Goal: Information Seeking & Learning: Check status

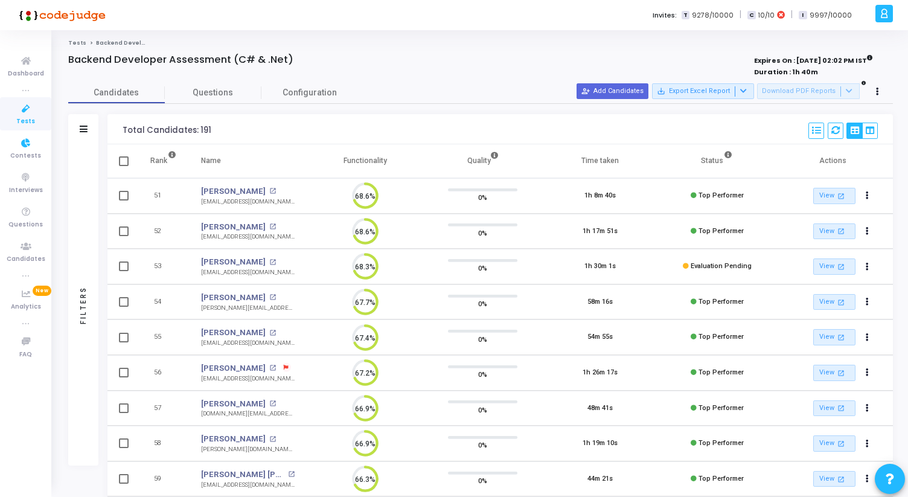
click at [19, 113] on icon at bounding box center [25, 108] width 25 height 15
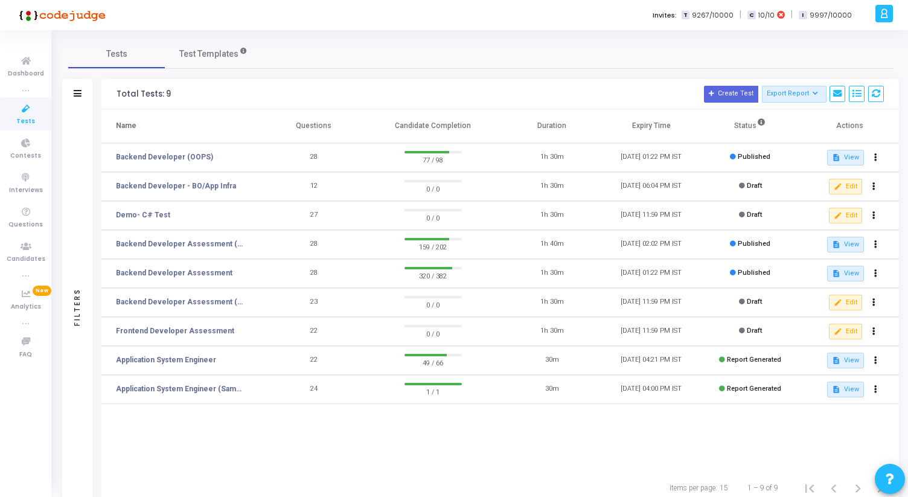
click at [171, 266] on td "Backend Developer Assessment" at bounding box center [182, 273] width 163 height 29
click at [170, 276] on link "Backend Developer Assessment" at bounding box center [174, 272] width 116 height 11
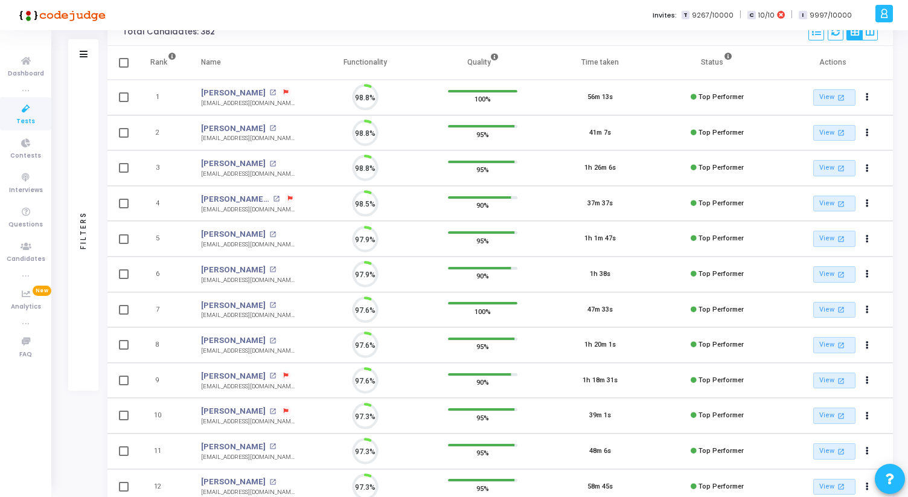
scroll to position [5, 5]
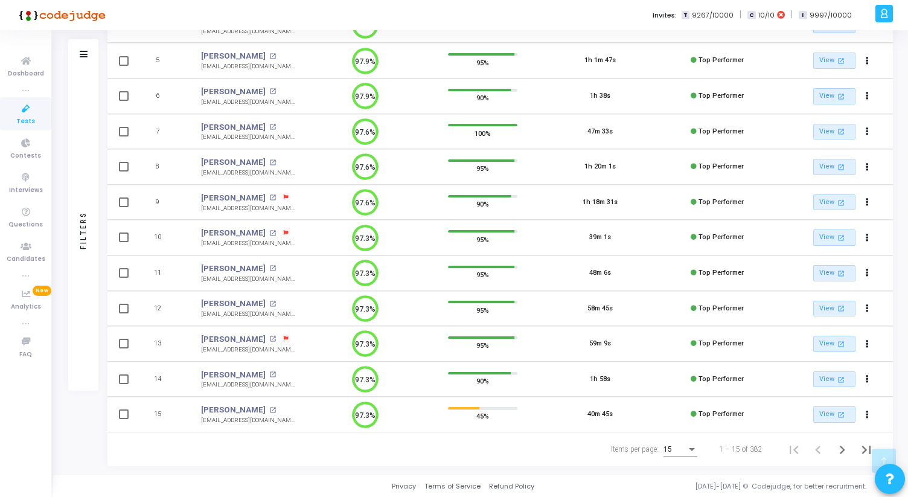
click at [696, 446] on div "Items per page:" at bounding box center [691, 449] width 11 height 10
click at [669, 445] on span "50" at bounding box center [681, 442] width 34 height 22
click at [838, 449] on icon "Next page" at bounding box center [841, 449] width 17 height 17
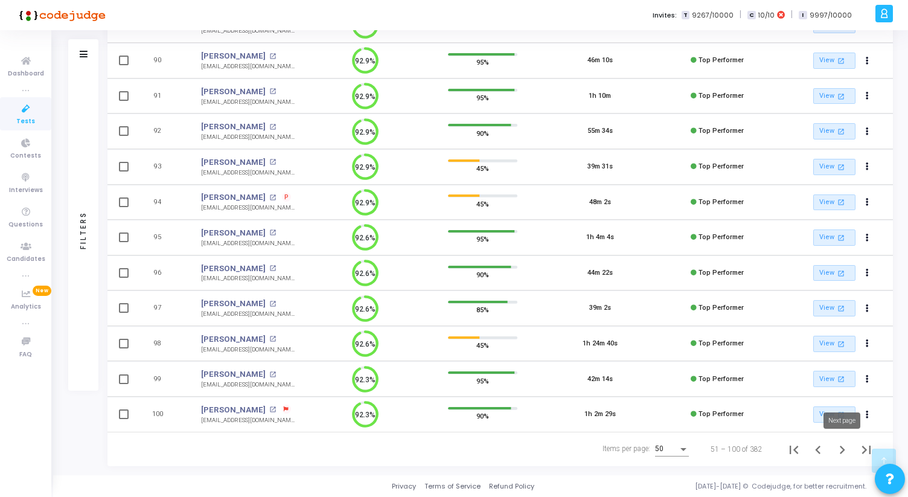
click at [840, 446] on icon "Next page" at bounding box center [841, 449] width 5 height 8
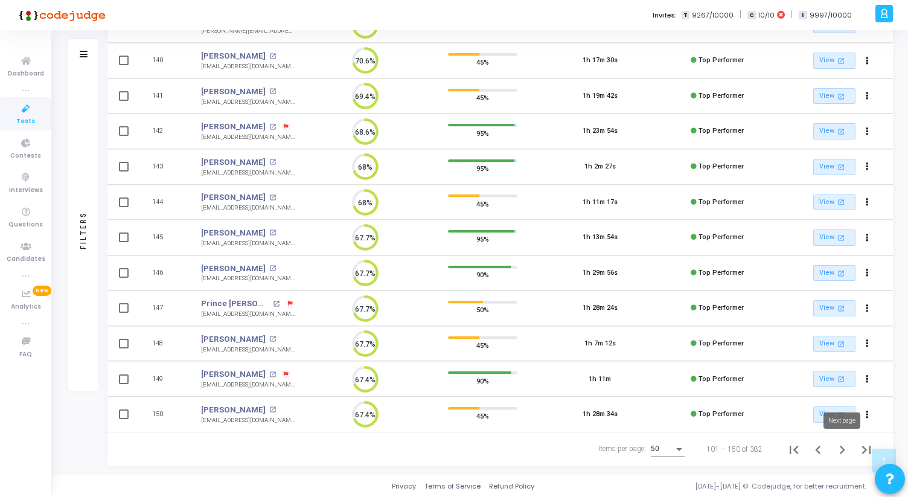
click at [847, 450] on icon "Next page" at bounding box center [841, 449] width 17 height 17
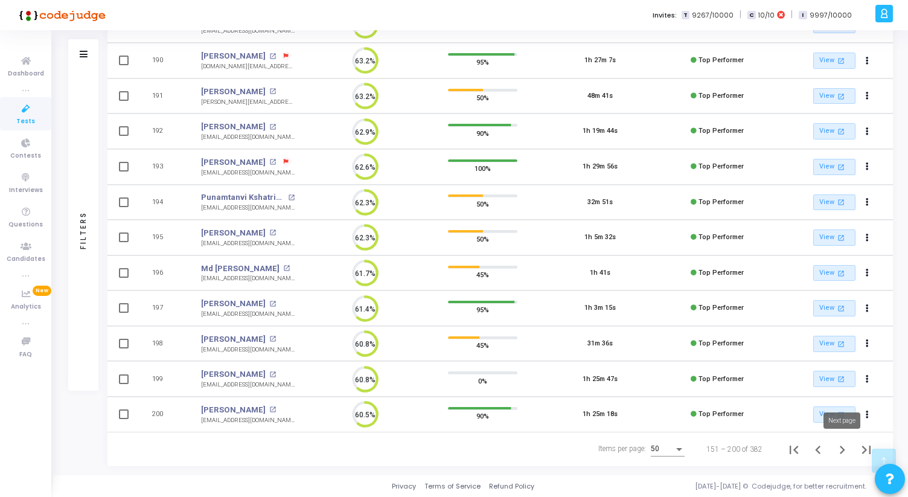
click at [839, 448] on icon "Next page" at bounding box center [841, 449] width 17 height 17
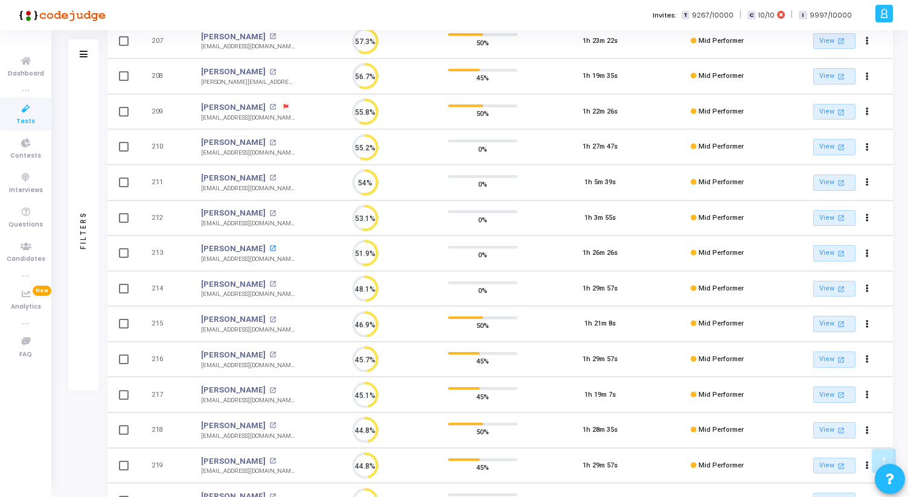
click at [269, 247] on mat-icon "open_in_new" at bounding box center [272, 248] width 7 height 7
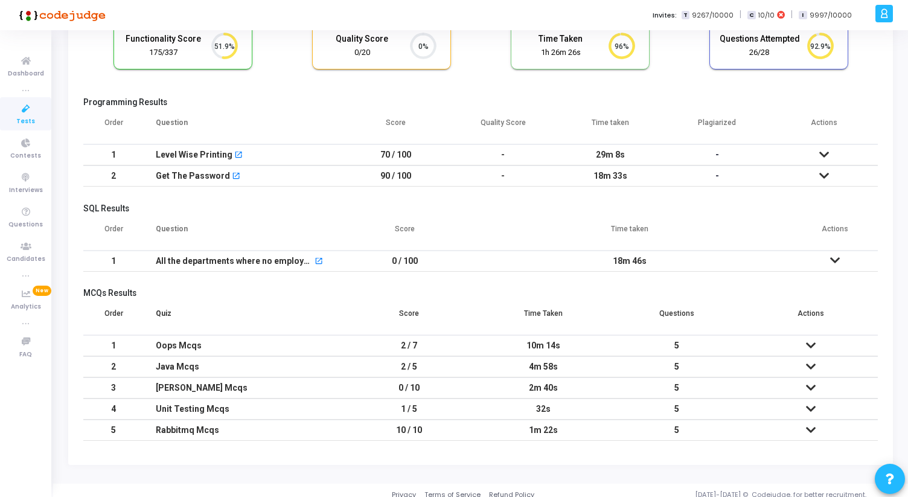
scroll to position [107, 0]
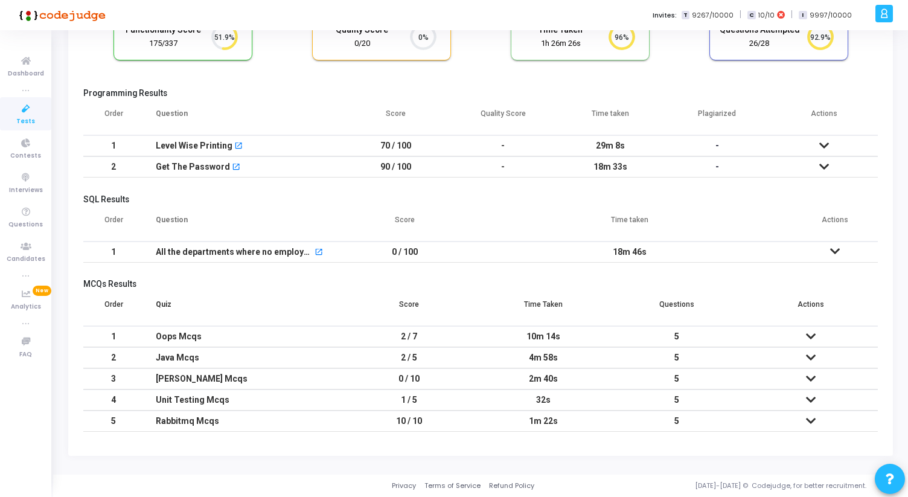
click at [811, 379] on icon at bounding box center [811, 378] width 10 height 8
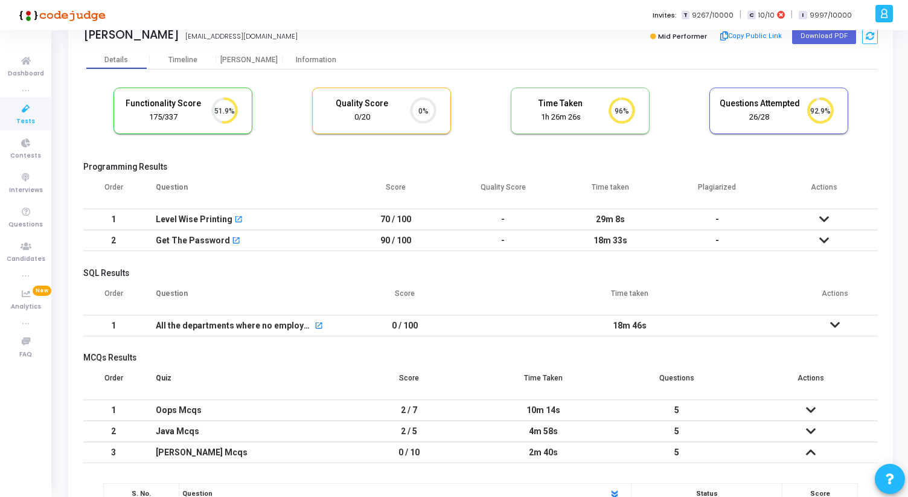
scroll to position [0, 0]
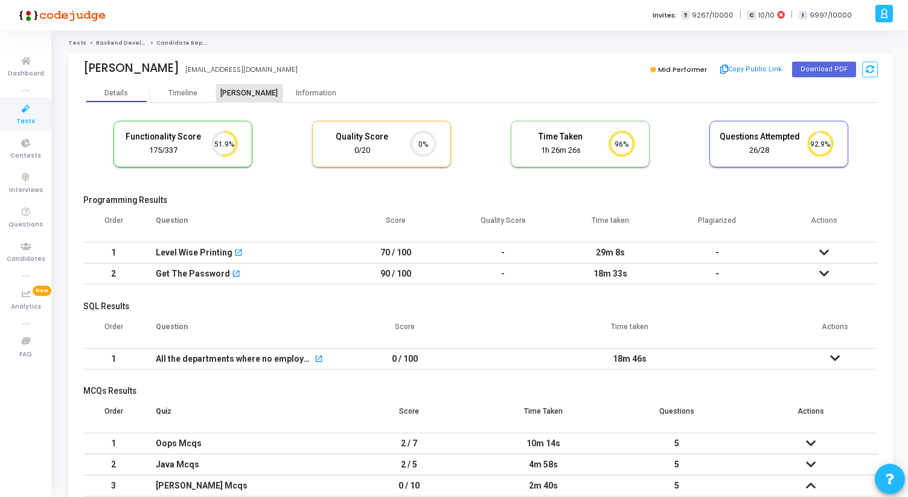
click at [250, 100] on div "[PERSON_NAME]" at bounding box center [249, 93] width 66 height 18
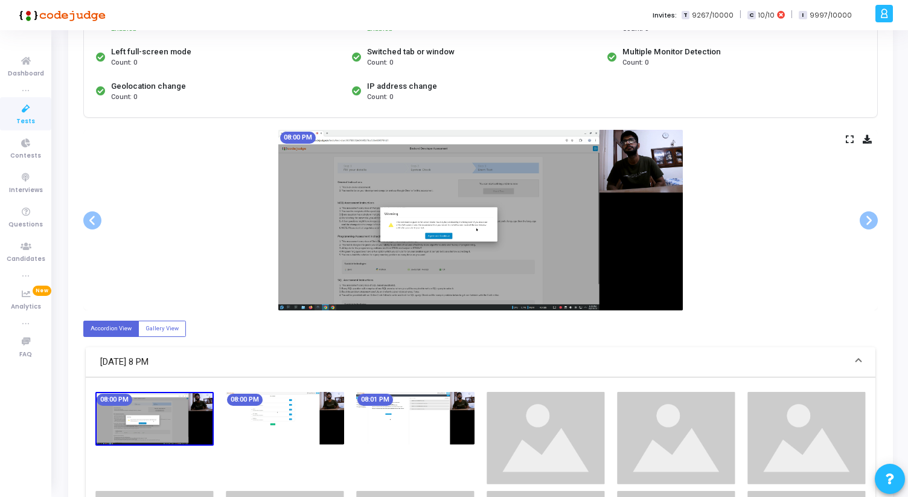
scroll to position [151, 0]
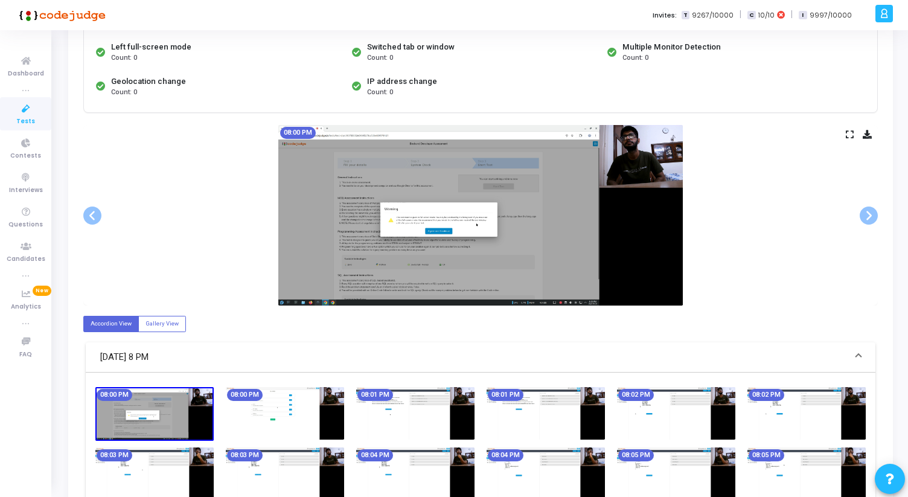
click at [850, 132] on icon at bounding box center [849, 134] width 8 height 7
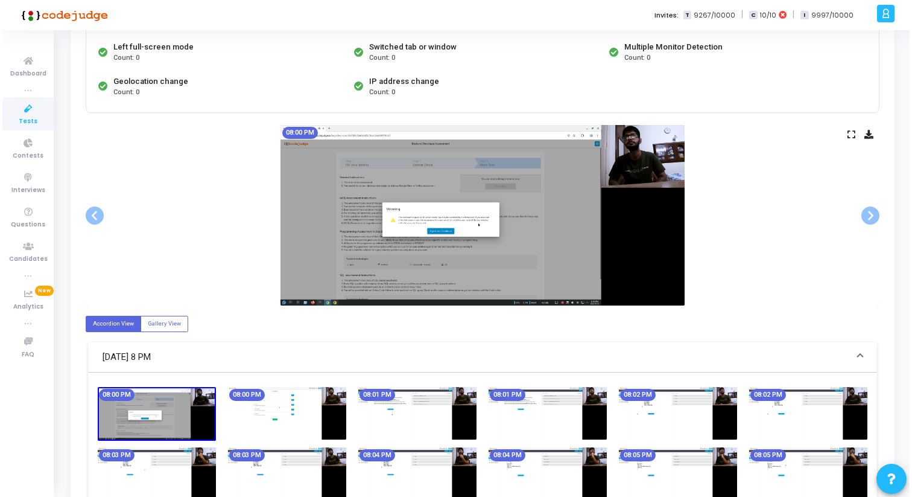
scroll to position [0, 0]
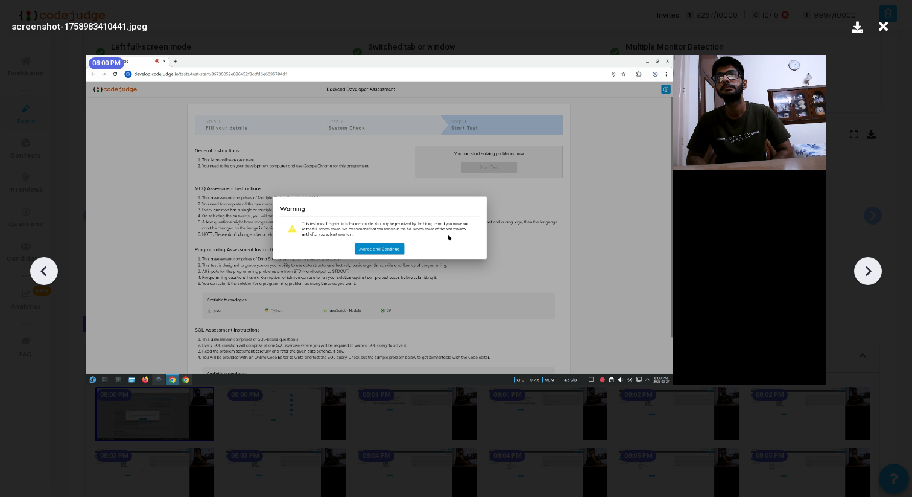
click at [873, 265] on icon at bounding box center [868, 271] width 18 height 18
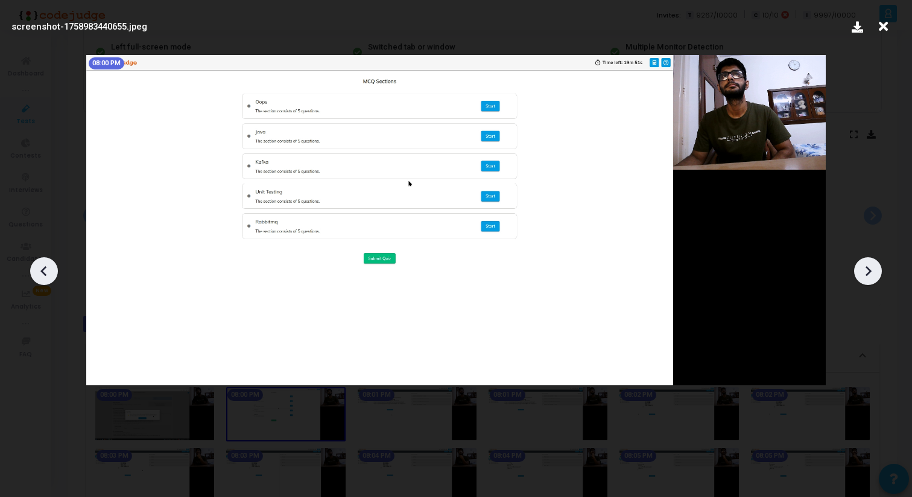
click at [873, 265] on icon at bounding box center [868, 271] width 18 height 18
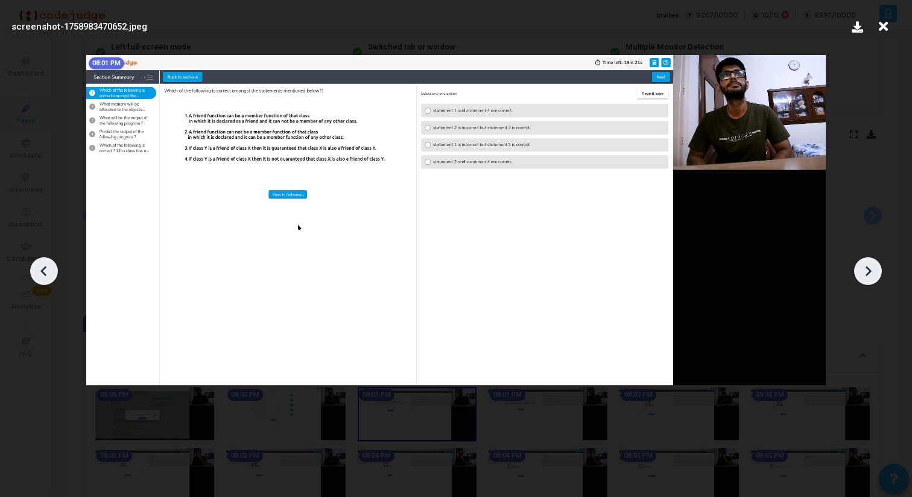
click at [873, 265] on icon at bounding box center [868, 271] width 18 height 18
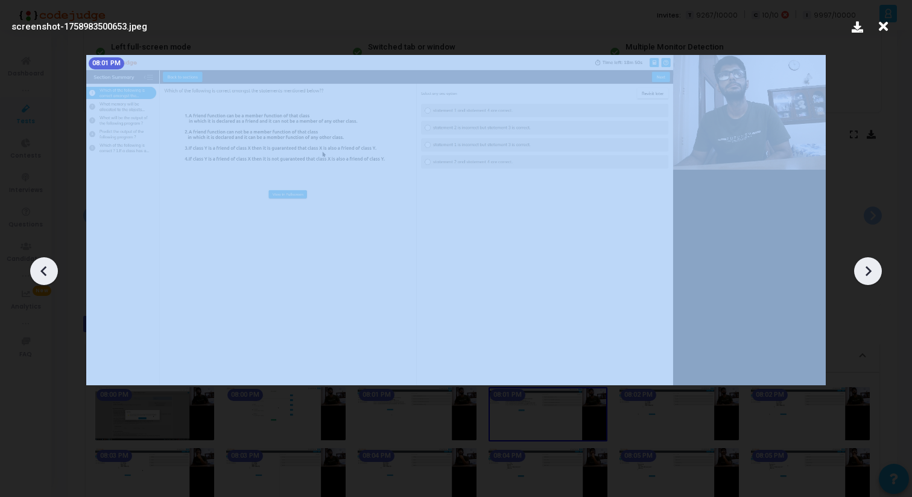
click at [873, 265] on icon at bounding box center [868, 271] width 18 height 18
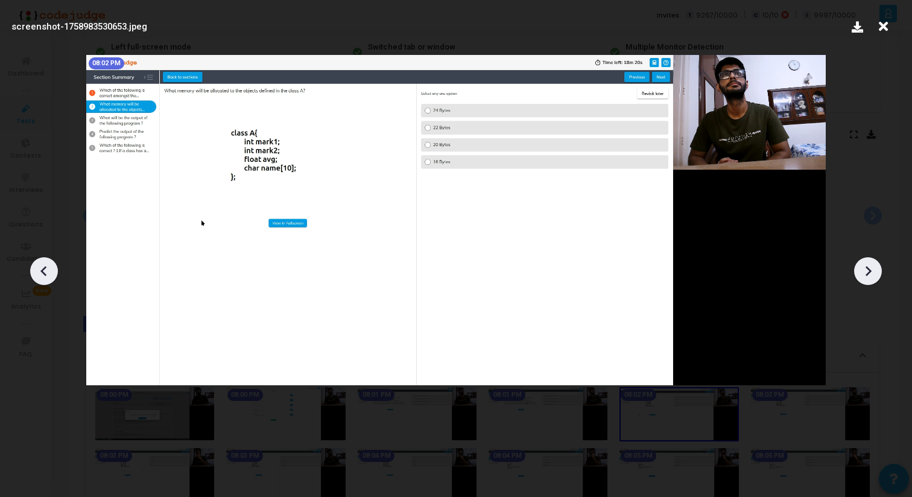
click at [873, 265] on icon at bounding box center [868, 271] width 18 height 18
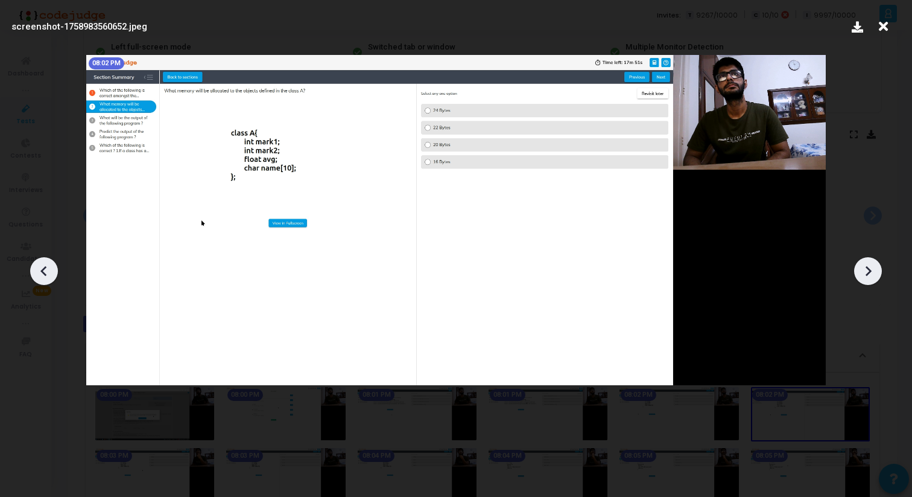
click at [873, 265] on icon at bounding box center [868, 271] width 18 height 18
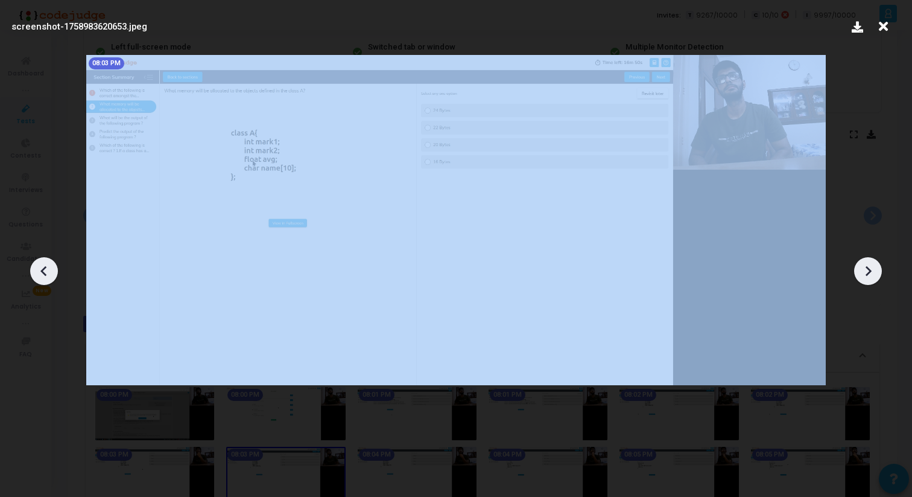
click at [873, 265] on icon at bounding box center [868, 271] width 18 height 18
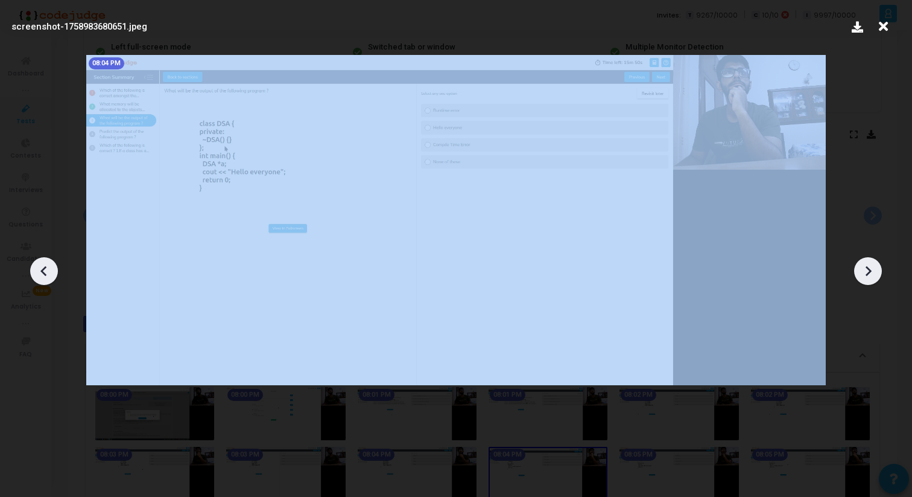
click at [873, 265] on icon at bounding box center [868, 271] width 18 height 18
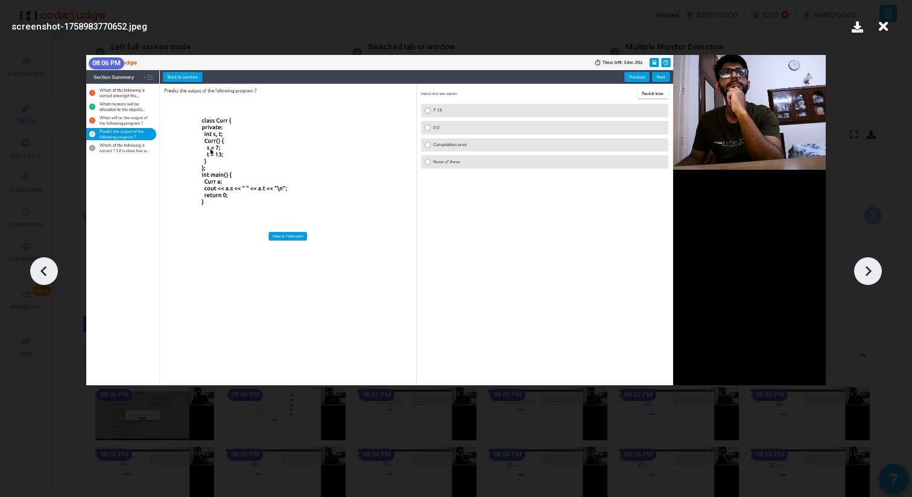
click at [873, 265] on icon at bounding box center [868, 271] width 18 height 18
click at [873, 266] on icon at bounding box center [868, 271] width 18 height 18
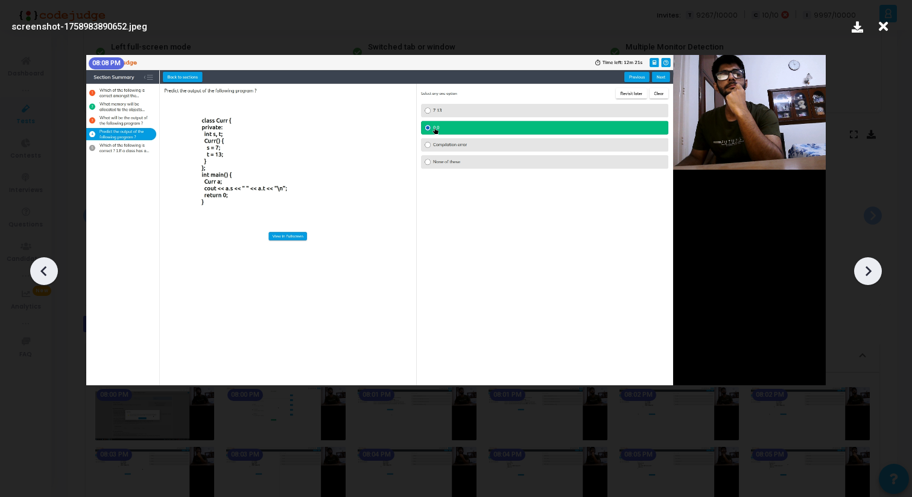
click at [873, 266] on icon at bounding box center [868, 271] width 18 height 18
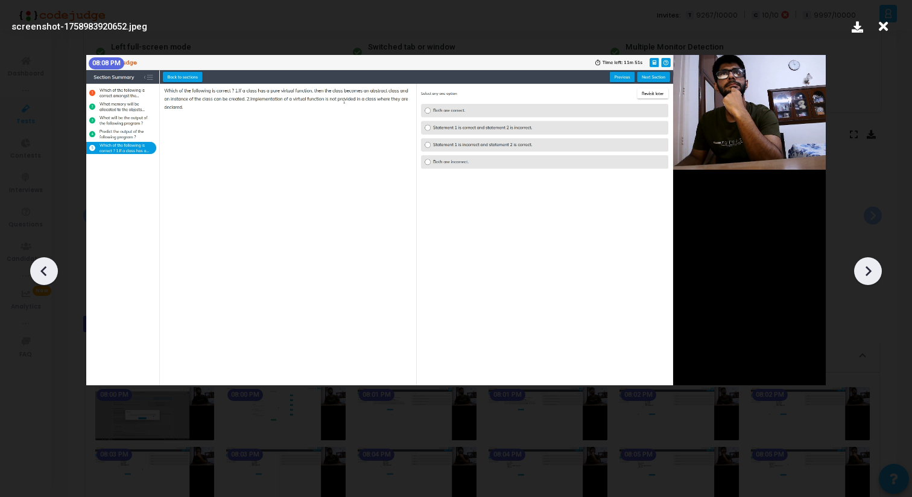
click at [873, 266] on icon at bounding box center [868, 271] width 18 height 18
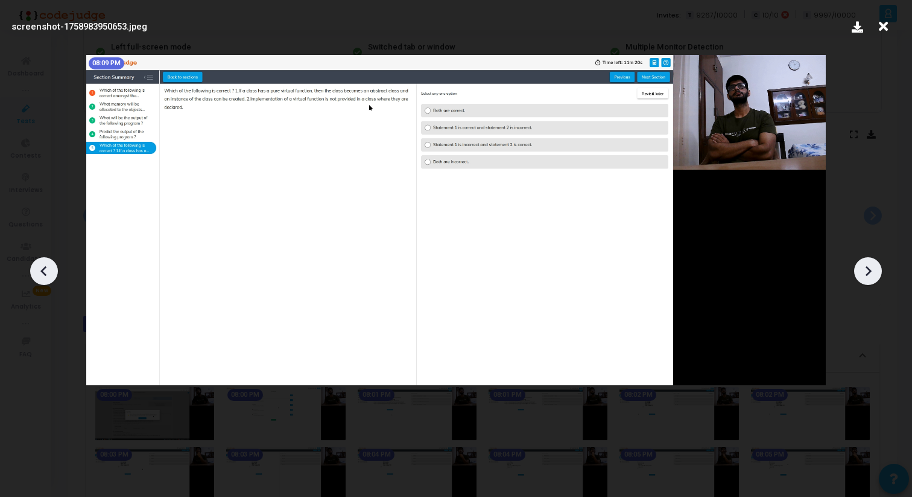
click at [873, 266] on icon at bounding box center [868, 271] width 18 height 18
click at [873, 267] on icon at bounding box center [868, 271] width 18 height 18
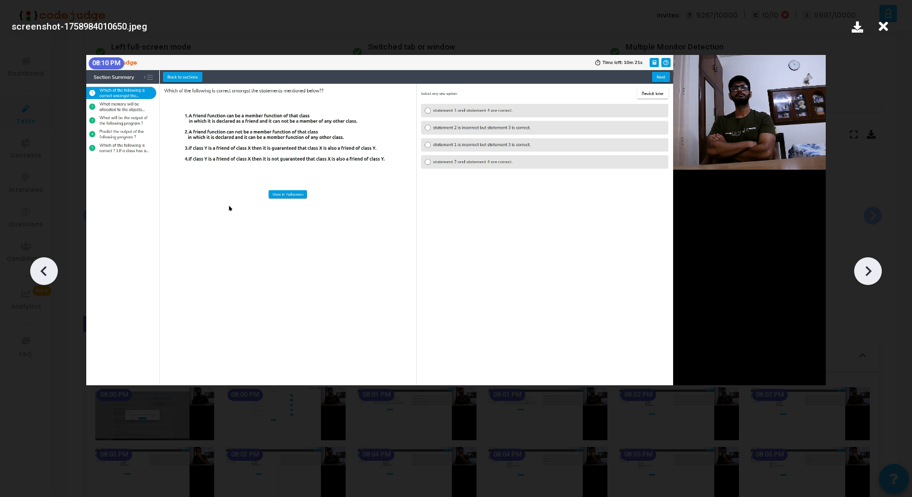
click at [874, 267] on icon at bounding box center [868, 271] width 18 height 18
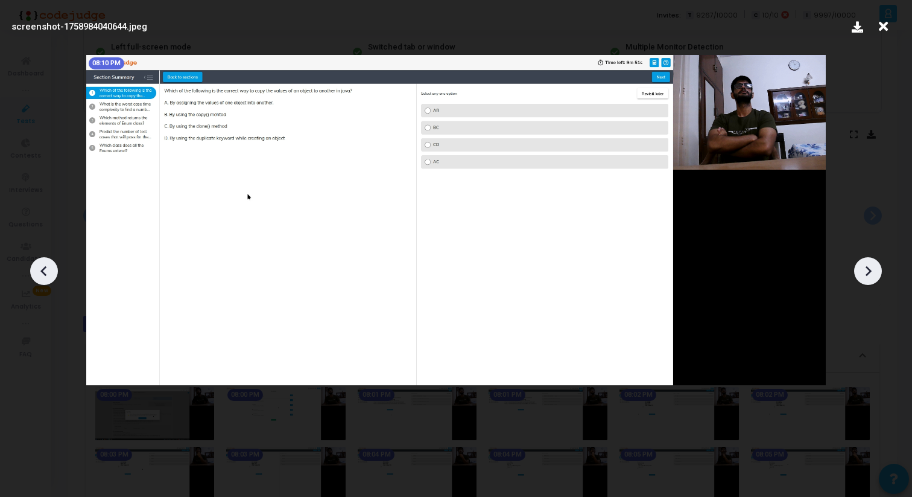
click at [874, 267] on icon at bounding box center [868, 271] width 18 height 18
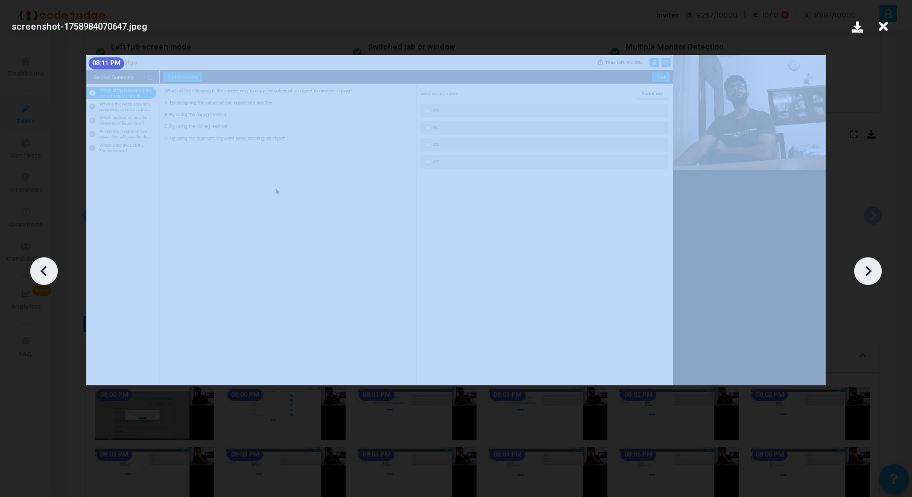
click at [874, 267] on icon at bounding box center [868, 271] width 18 height 18
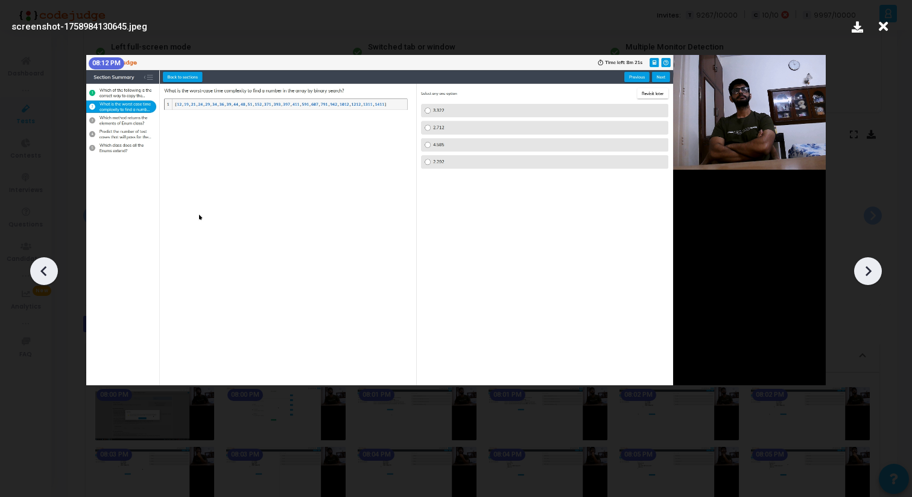
click at [874, 268] on icon at bounding box center [868, 271] width 18 height 18
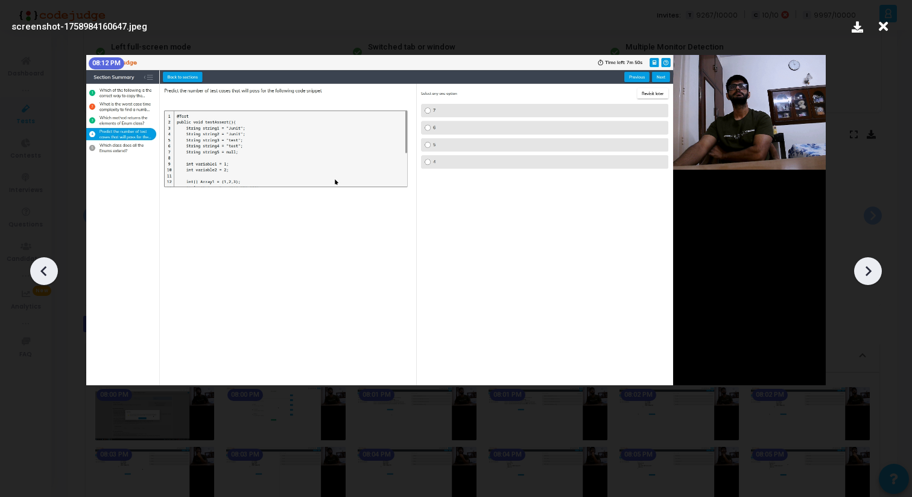
click at [874, 268] on icon at bounding box center [868, 271] width 18 height 18
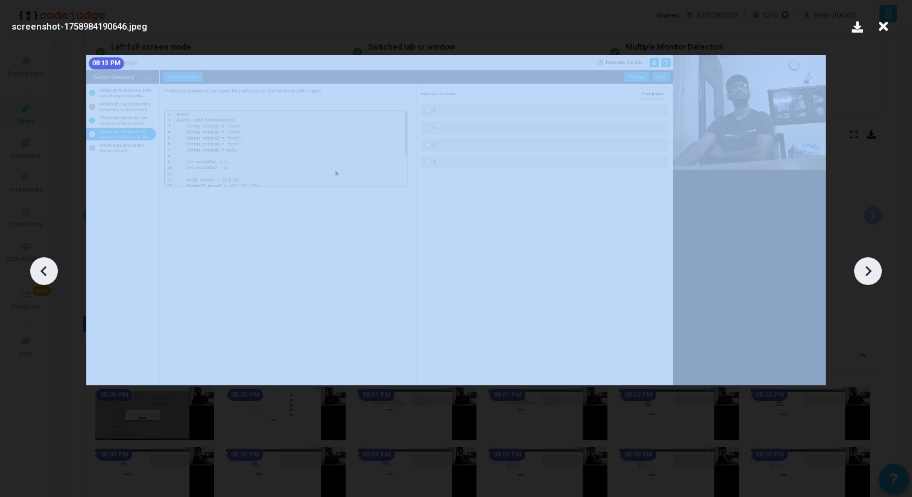
click at [874, 268] on icon at bounding box center [868, 271] width 18 height 18
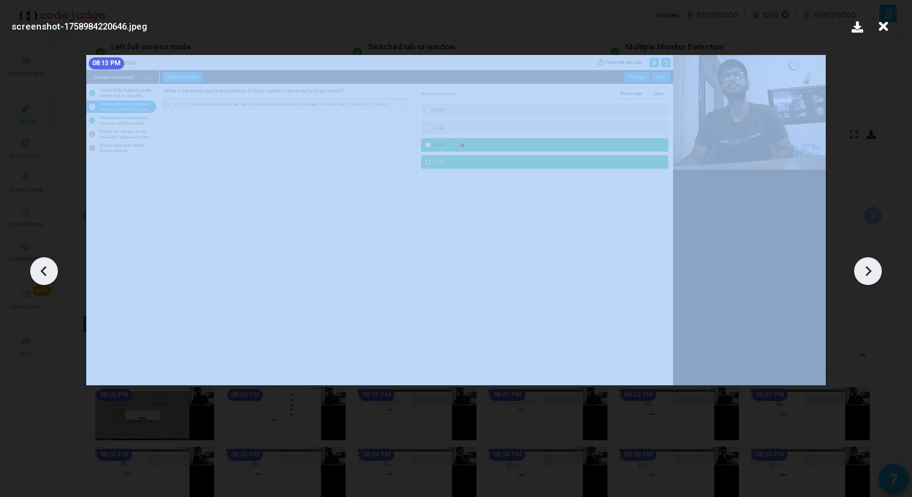
click at [874, 268] on icon at bounding box center [868, 271] width 18 height 18
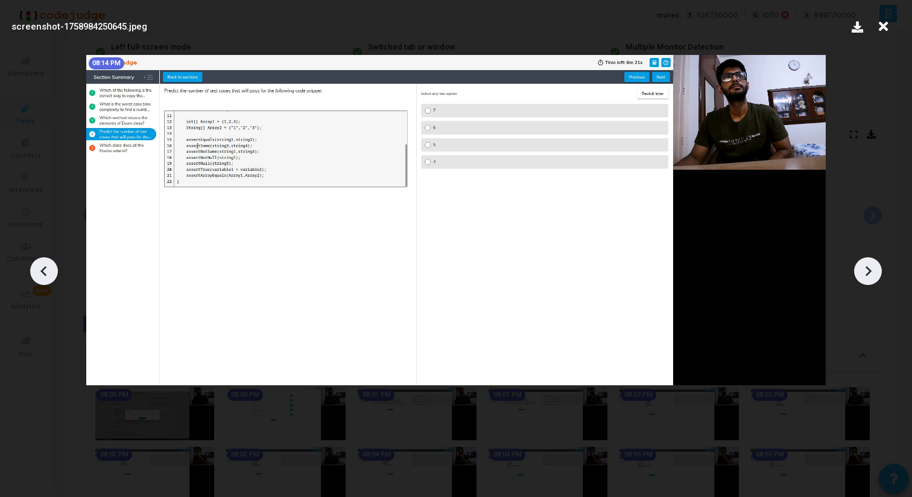
click at [874, 268] on icon at bounding box center [868, 271] width 18 height 18
click at [874, 269] on icon at bounding box center [868, 271] width 18 height 18
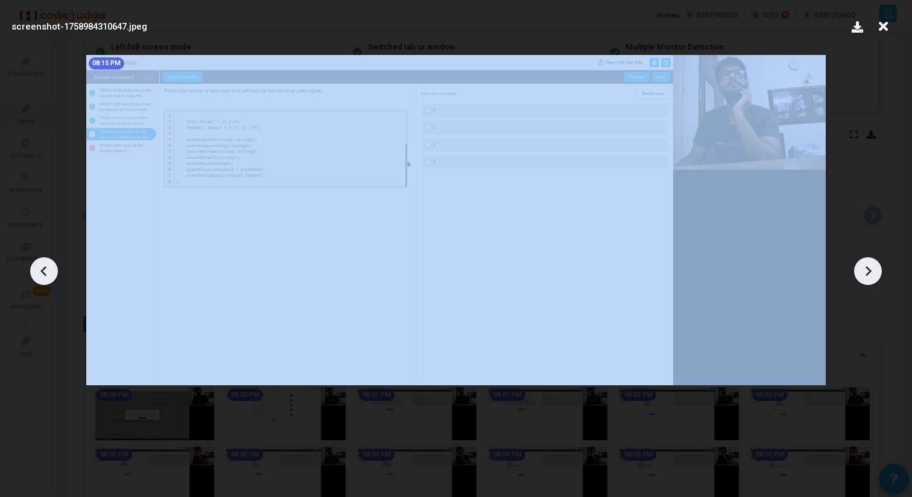
click at [874, 269] on icon at bounding box center [868, 271] width 18 height 18
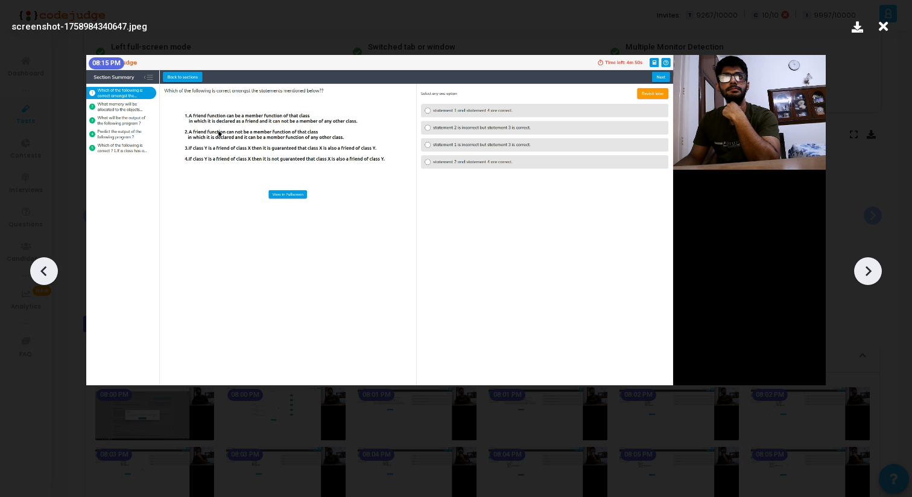
click at [874, 269] on icon at bounding box center [868, 271] width 18 height 18
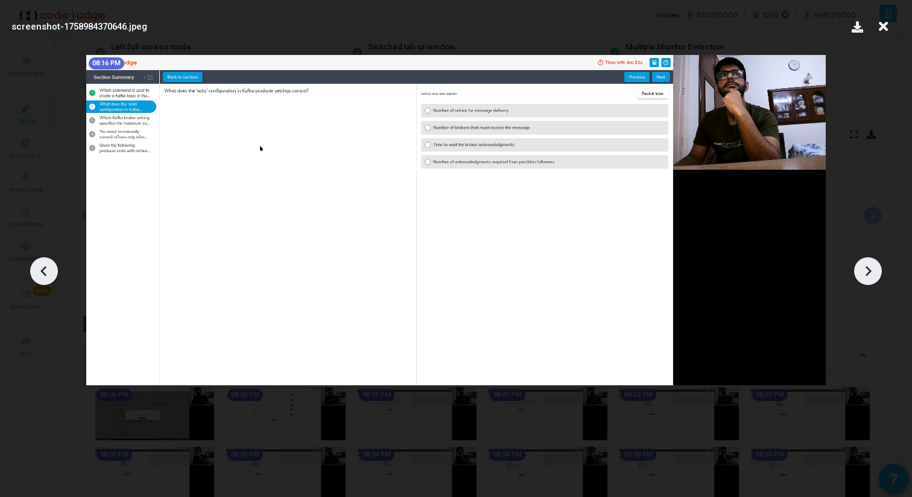
click at [874, 270] on icon at bounding box center [868, 271] width 18 height 18
click at [874, 271] on icon at bounding box center [868, 271] width 18 height 18
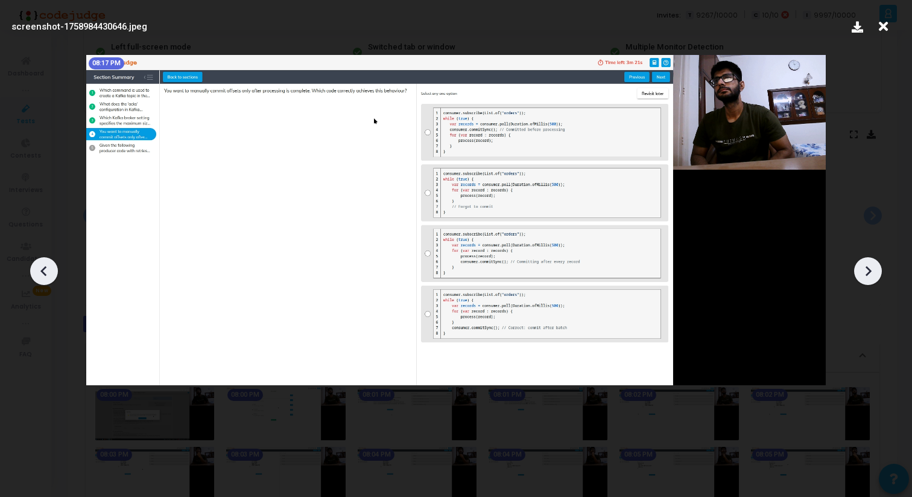
click at [874, 272] on icon at bounding box center [868, 271] width 18 height 18
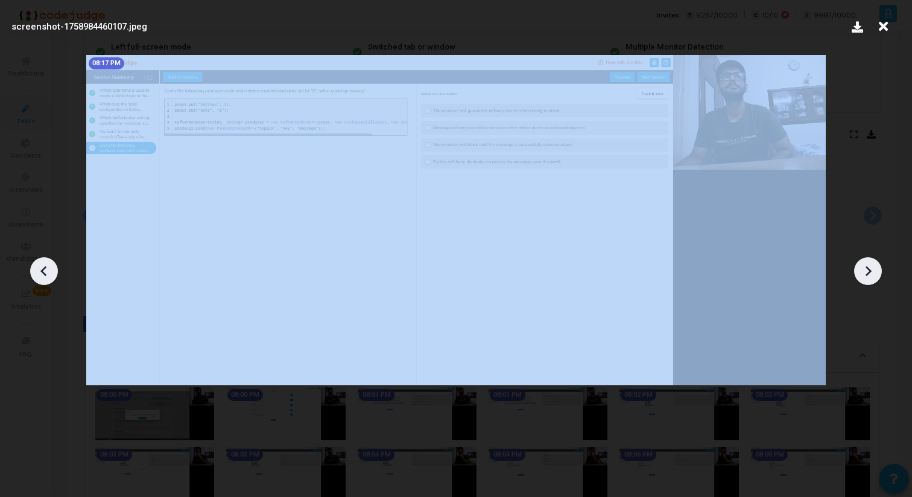
click at [874, 272] on icon at bounding box center [868, 271] width 18 height 18
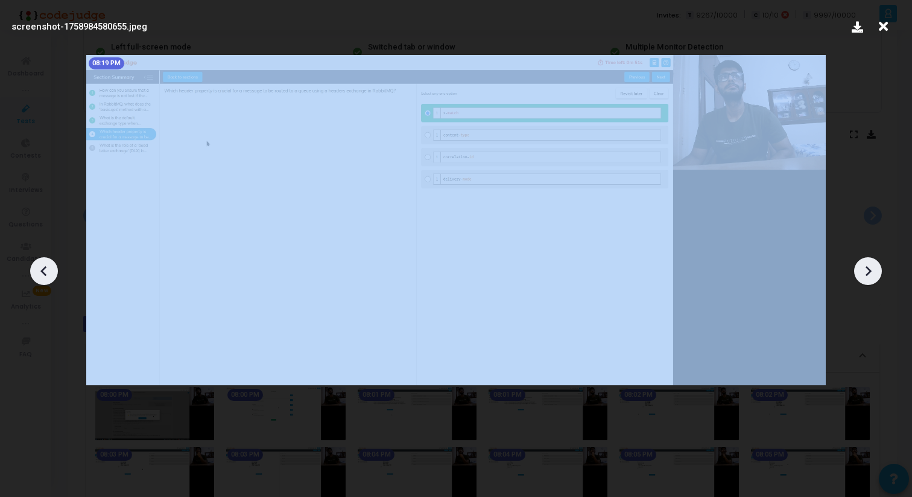
click at [874, 272] on icon at bounding box center [868, 271] width 18 height 18
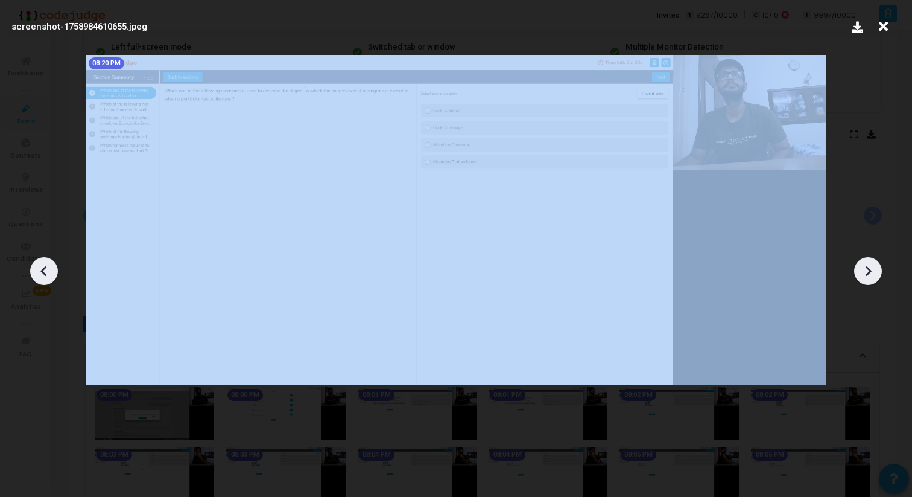
click at [874, 272] on icon at bounding box center [868, 271] width 18 height 18
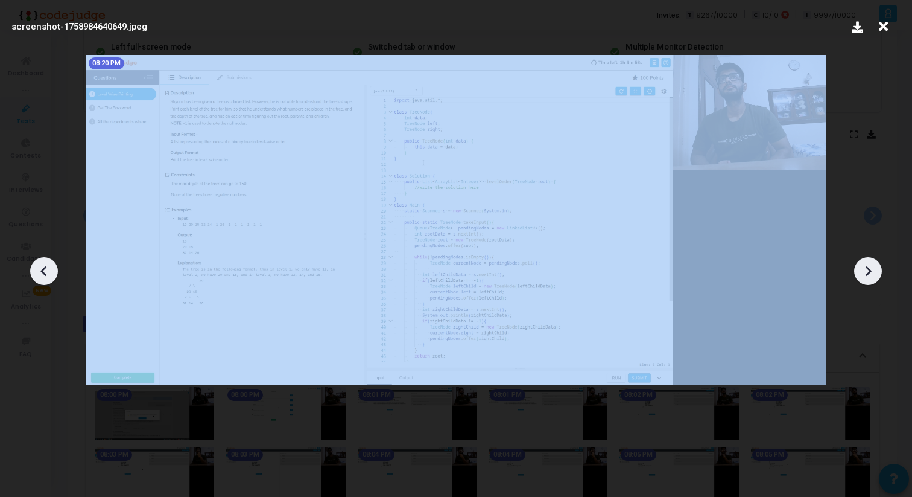
click at [874, 272] on icon at bounding box center [868, 271] width 18 height 18
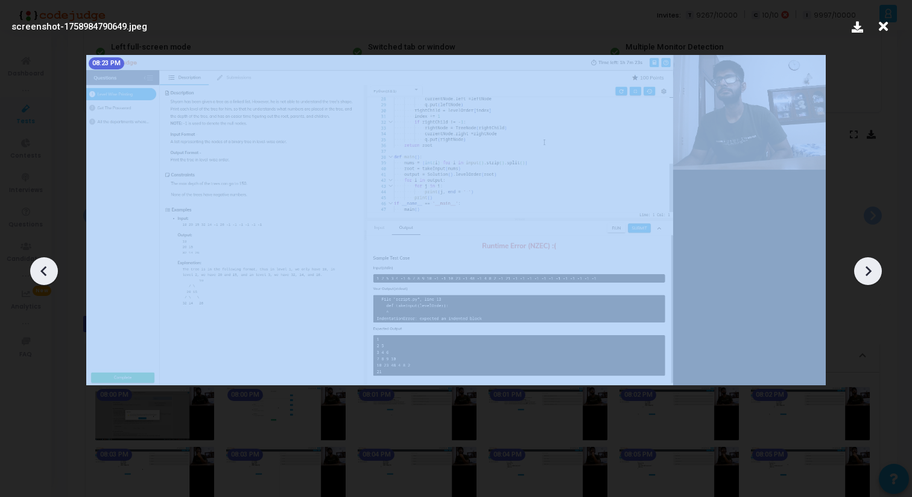
click at [874, 272] on icon at bounding box center [868, 271] width 18 height 18
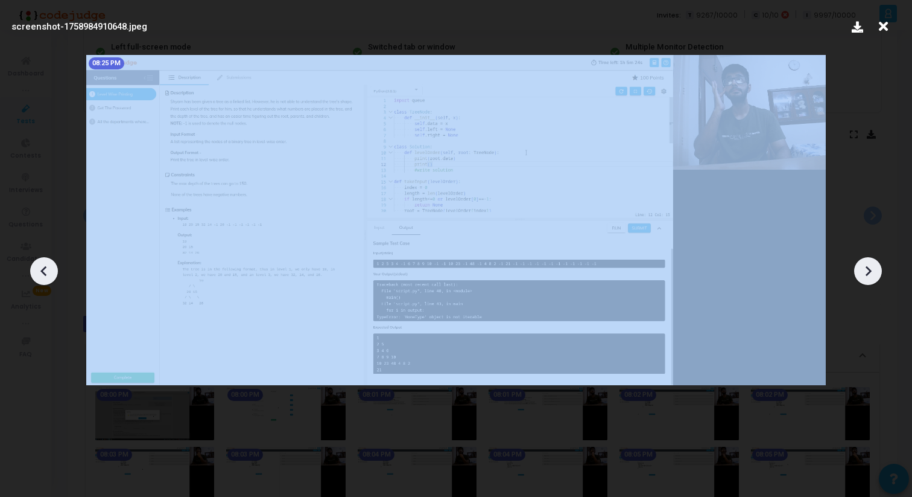
click at [874, 272] on icon at bounding box center [868, 271] width 18 height 18
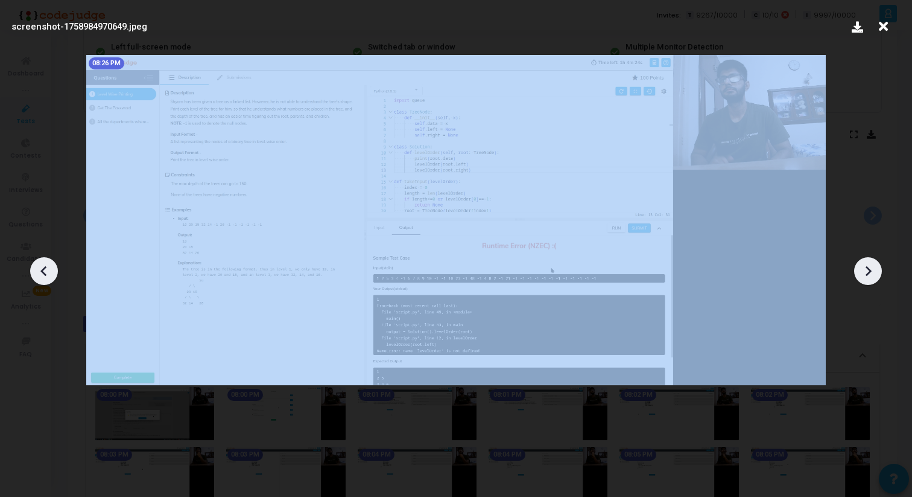
click at [874, 272] on icon at bounding box center [868, 271] width 18 height 18
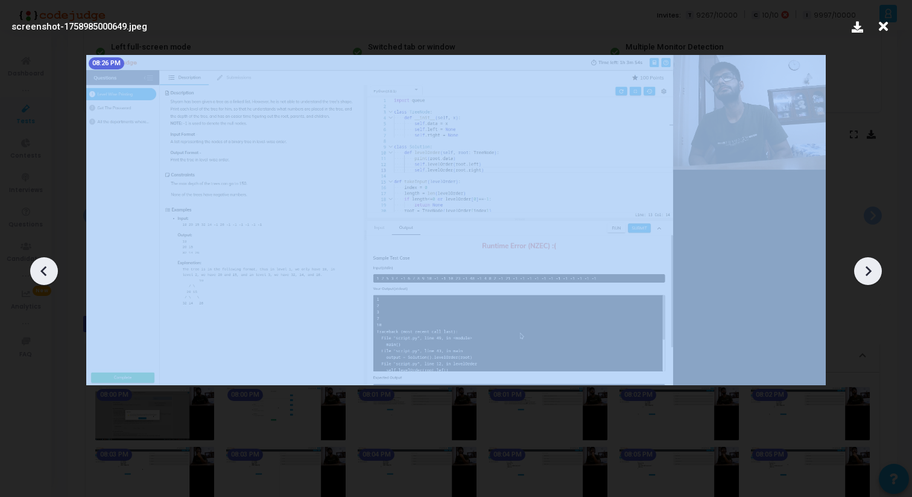
click at [874, 272] on icon at bounding box center [868, 271] width 18 height 18
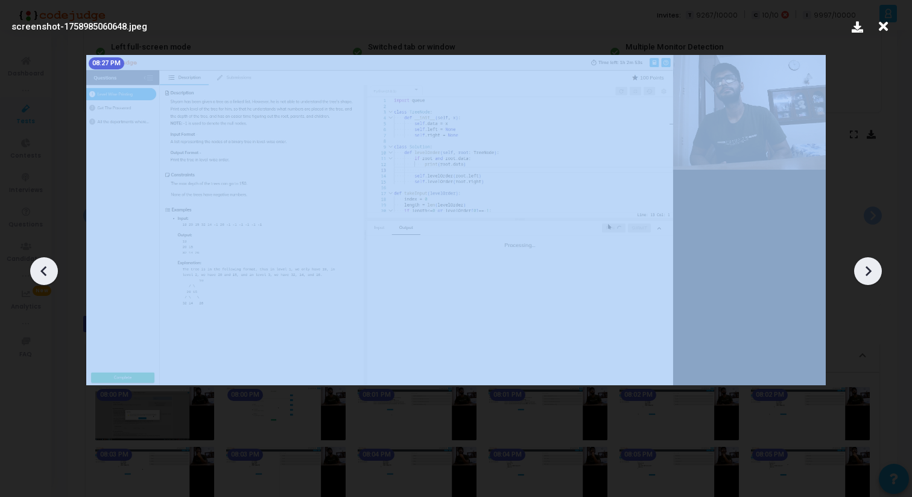
click at [874, 272] on icon at bounding box center [868, 271] width 18 height 18
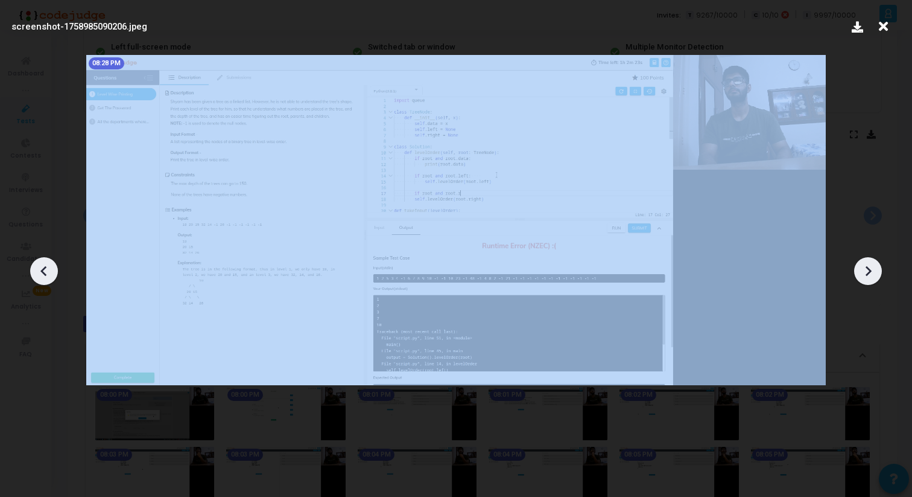
click at [874, 272] on icon at bounding box center [868, 271] width 18 height 18
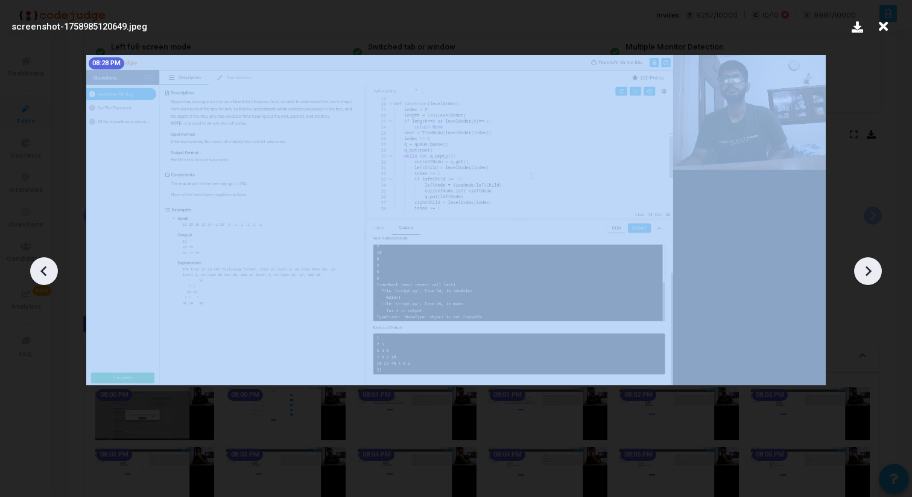
click at [874, 272] on icon at bounding box center [868, 271] width 18 height 18
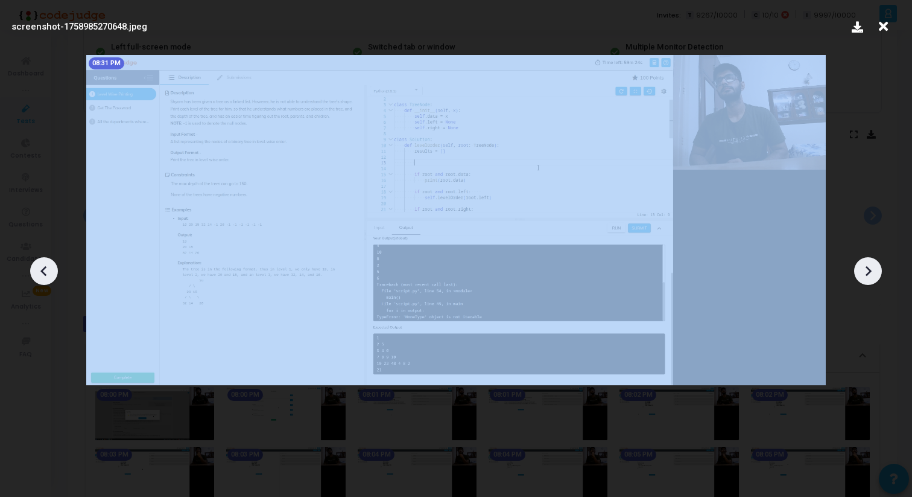
click at [874, 272] on icon at bounding box center [868, 271] width 18 height 18
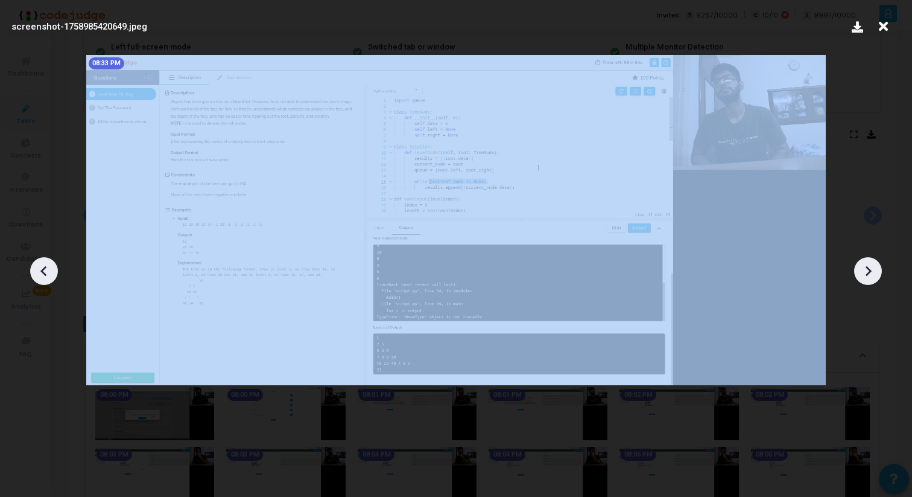
click at [874, 272] on icon at bounding box center [868, 271] width 18 height 18
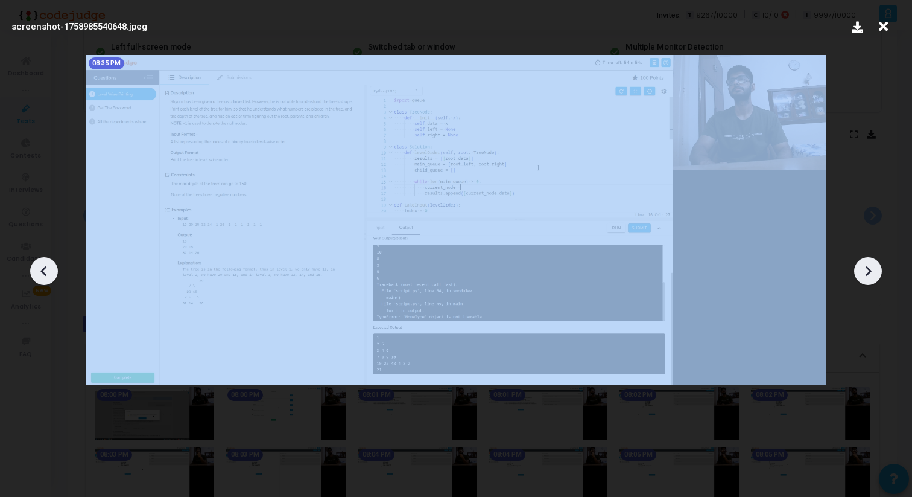
click at [874, 272] on icon at bounding box center [868, 271] width 18 height 18
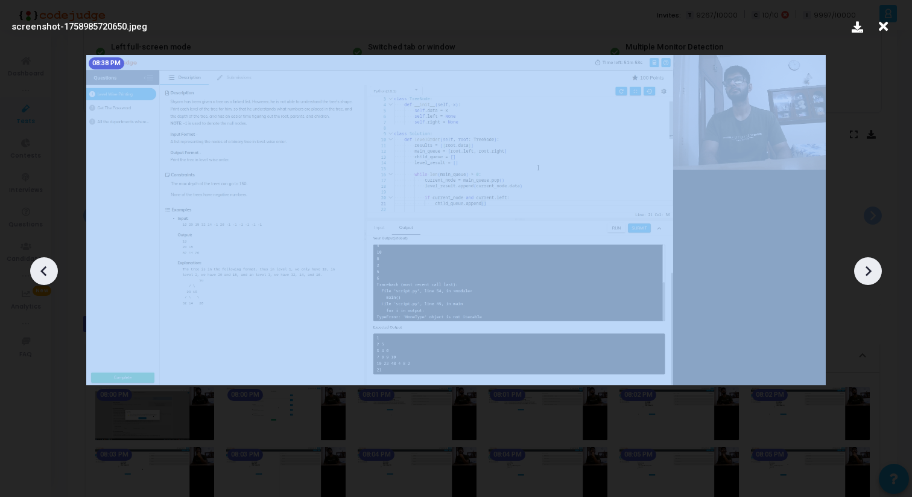
click at [874, 272] on icon at bounding box center [868, 271] width 18 height 18
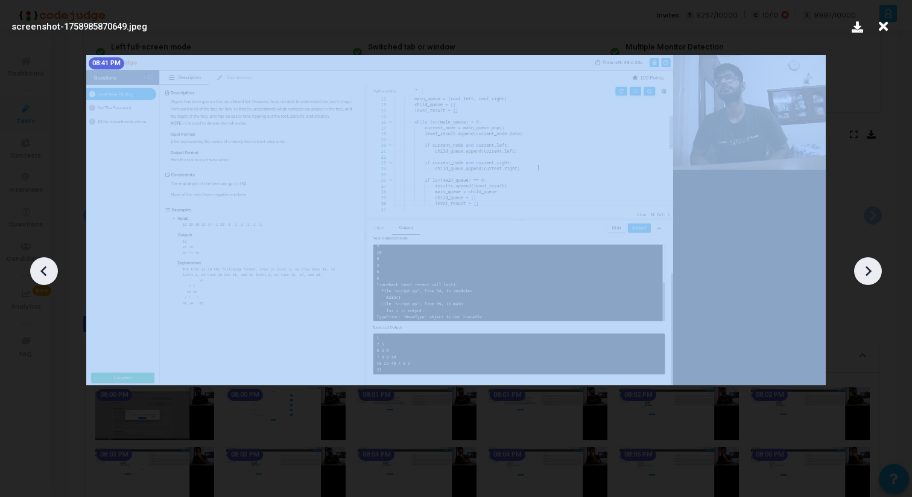
click at [874, 272] on icon at bounding box center [868, 271] width 18 height 18
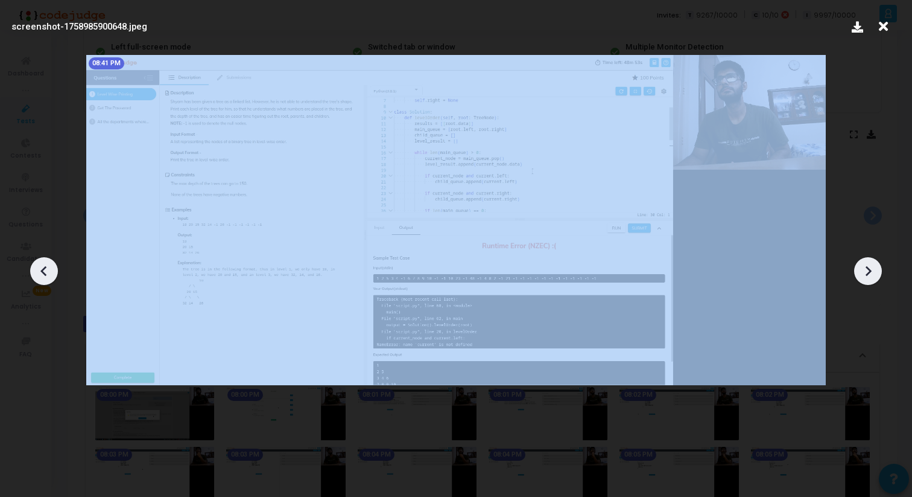
click at [874, 272] on icon at bounding box center [868, 271] width 18 height 18
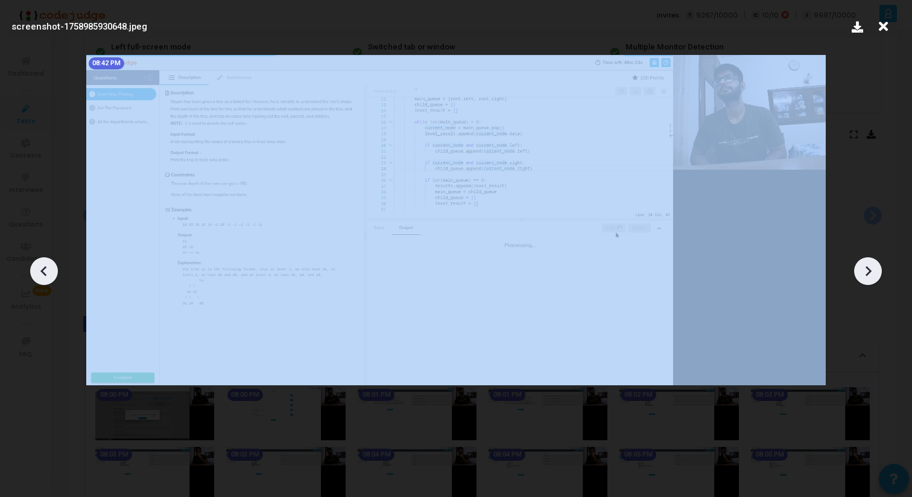
click at [874, 272] on icon at bounding box center [868, 271] width 18 height 18
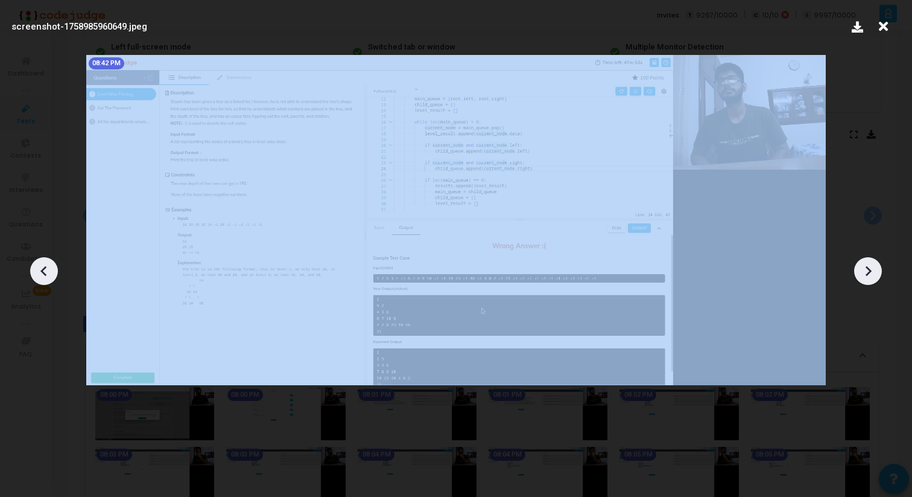
click at [874, 272] on icon at bounding box center [868, 271] width 18 height 18
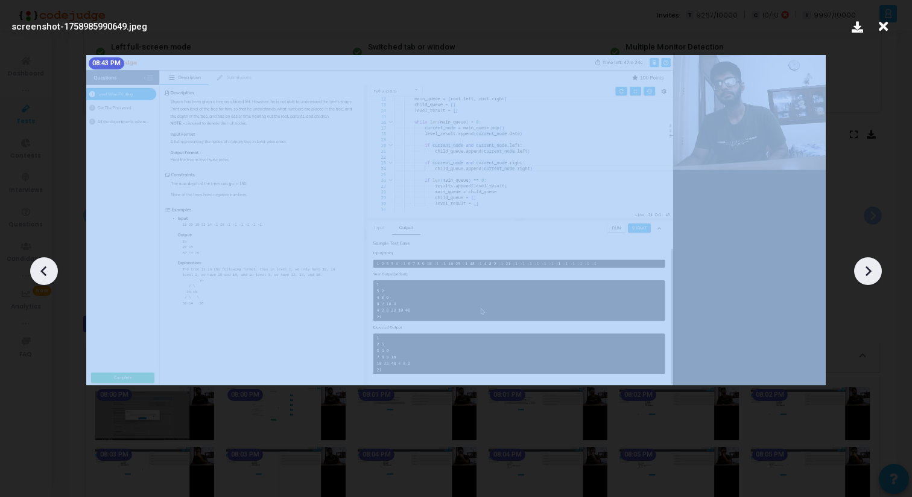
click at [874, 272] on icon at bounding box center [868, 271] width 18 height 18
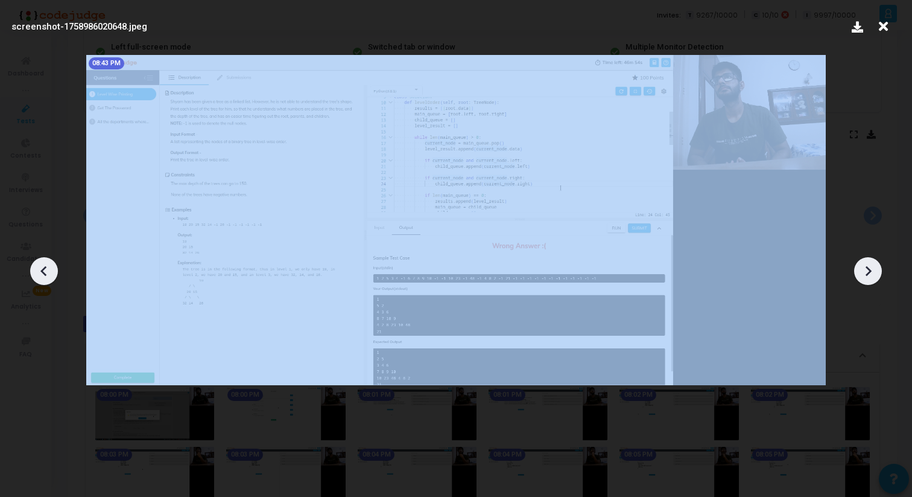
click at [874, 272] on icon at bounding box center [868, 271] width 18 height 18
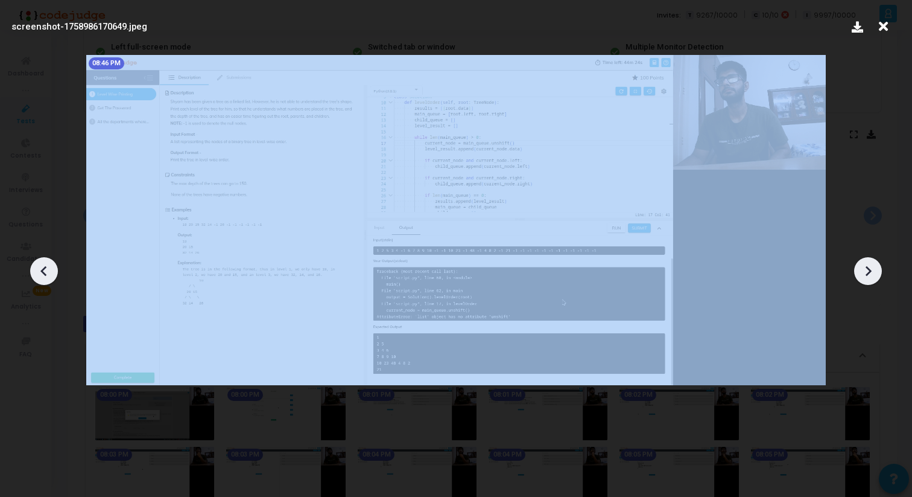
click at [874, 272] on icon at bounding box center [868, 271] width 18 height 18
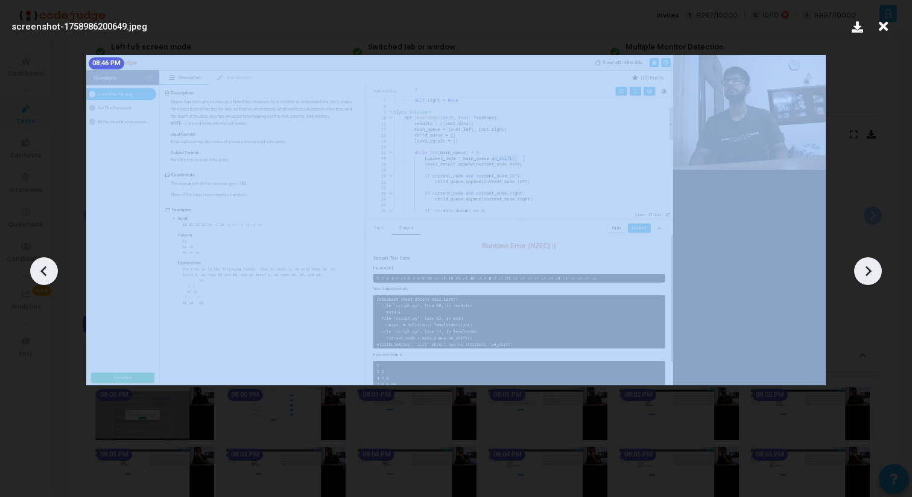
click at [874, 272] on icon at bounding box center [868, 271] width 18 height 18
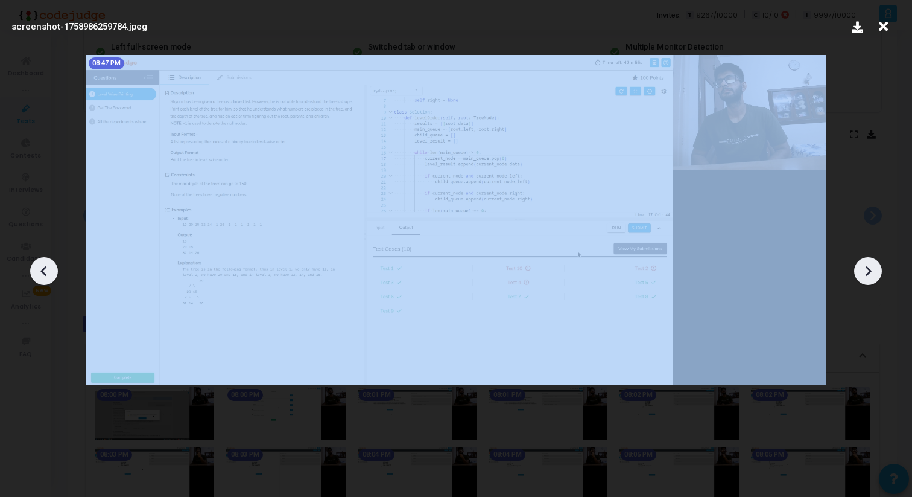
click at [874, 272] on icon at bounding box center [868, 271] width 18 height 18
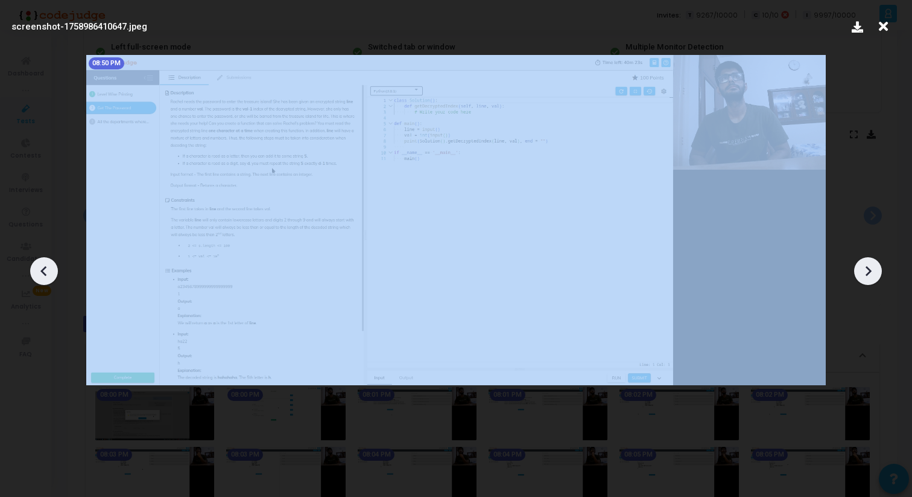
click at [874, 272] on icon at bounding box center [868, 271] width 18 height 18
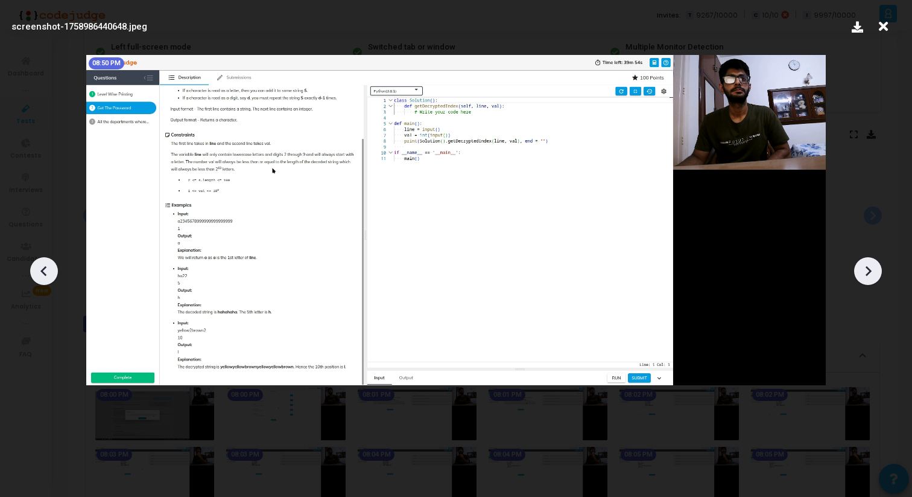
click at [882, 25] on icon at bounding box center [883, 26] width 19 height 23
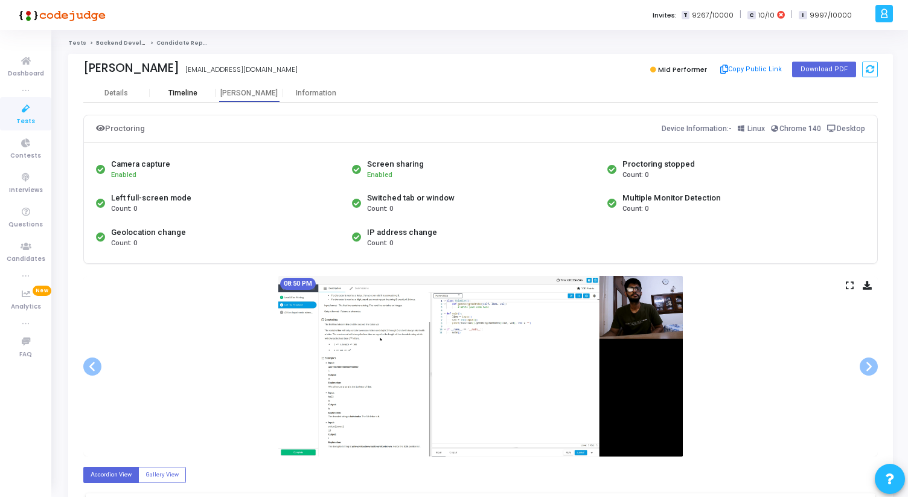
click at [174, 94] on div "Timeline" at bounding box center [182, 93] width 29 height 9
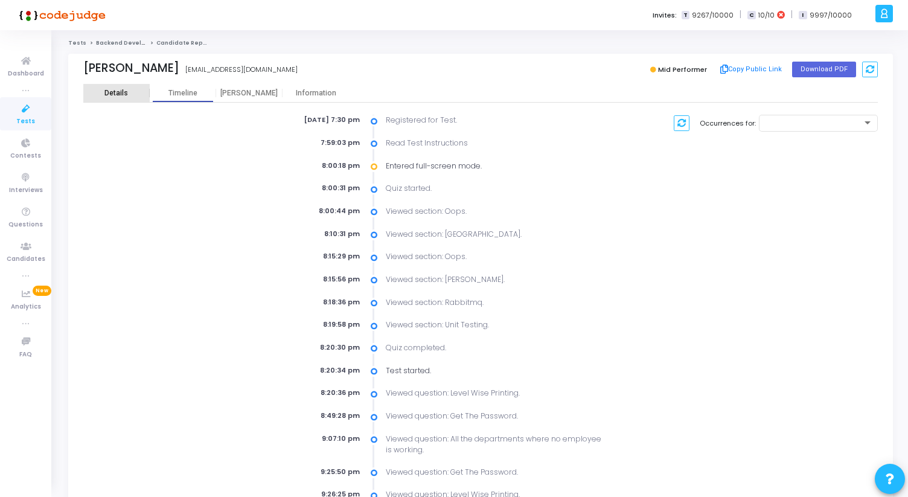
click at [125, 95] on div "Details" at bounding box center [116, 93] width 24 height 9
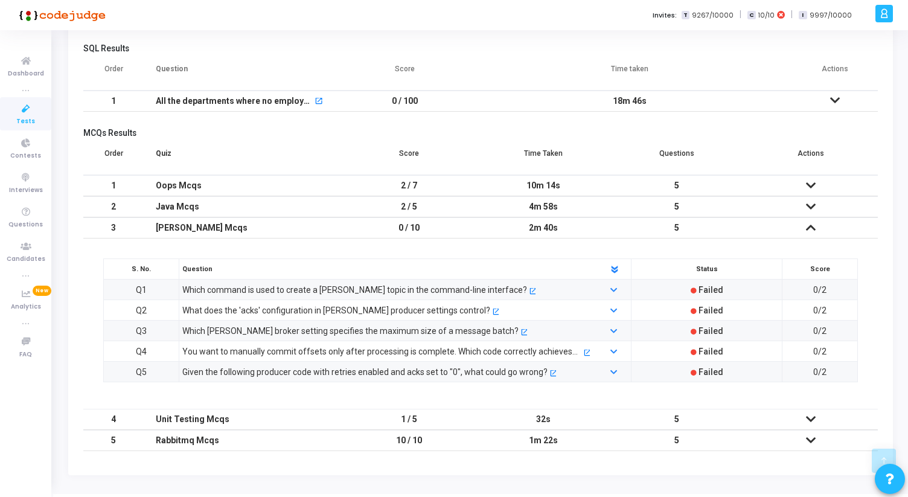
scroll to position [277, 0]
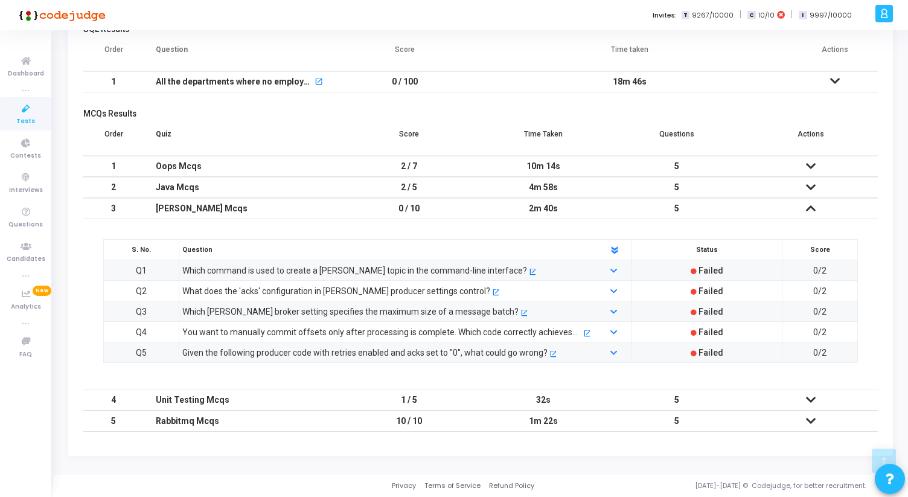
click at [811, 163] on icon at bounding box center [811, 166] width 10 height 8
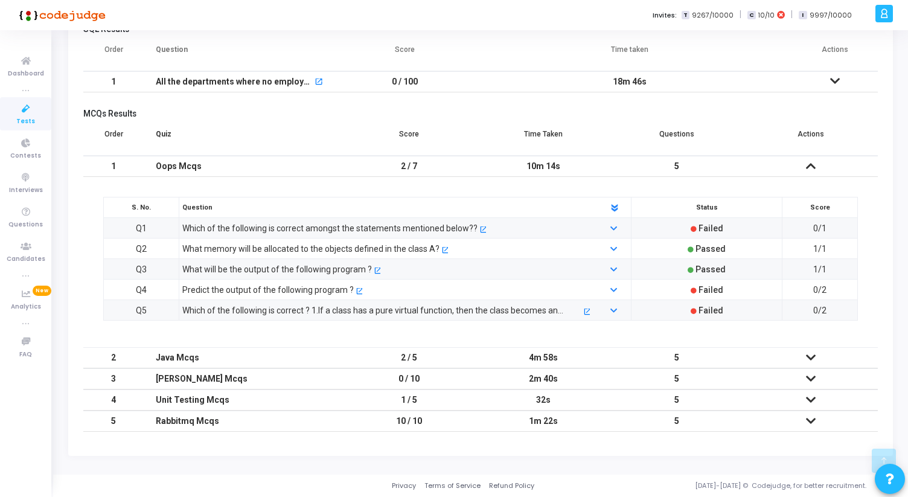
click at [811, 163] on icon at bounding box center [811, 166] width 10 height 8
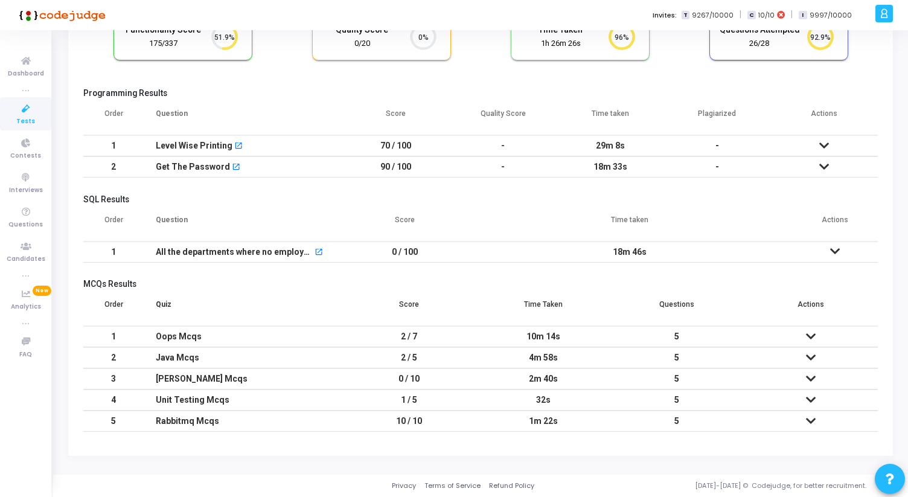
scroll to position [107, 0]
click at [807, 359] on icon at bounding box center [811, 357] width 10 height 8
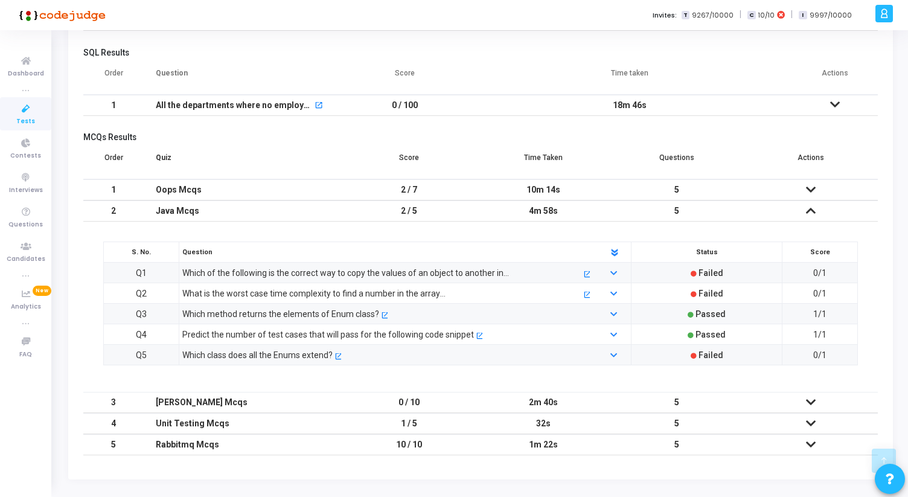
scroll to position [277, 0]
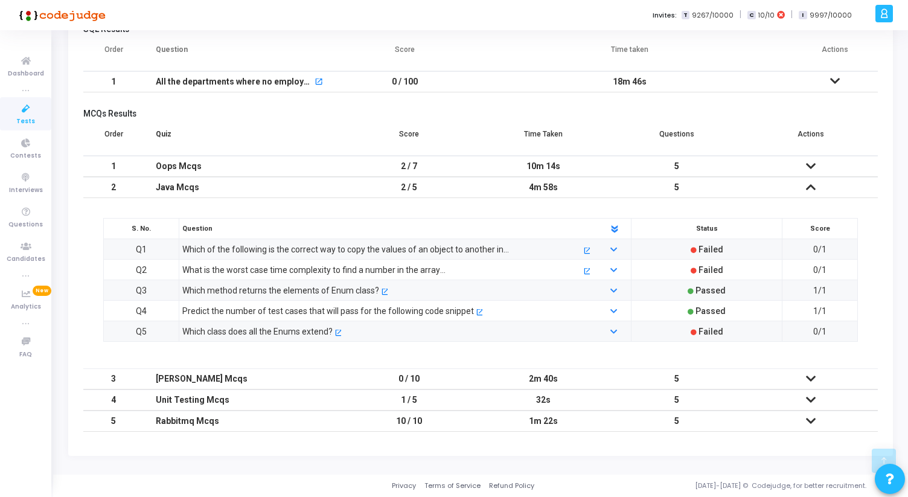
click at [814, 183] on icon at bounding box center [811, 187] width 10 height 8
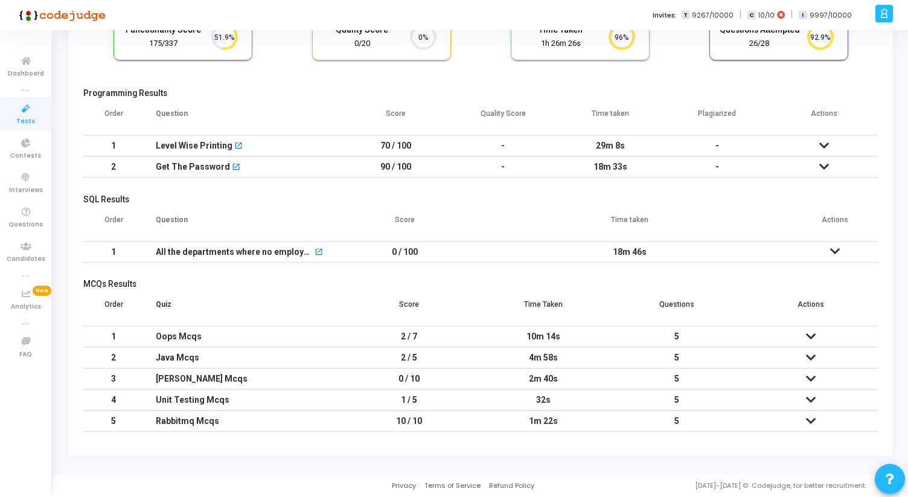
scroll to position [0, 0]
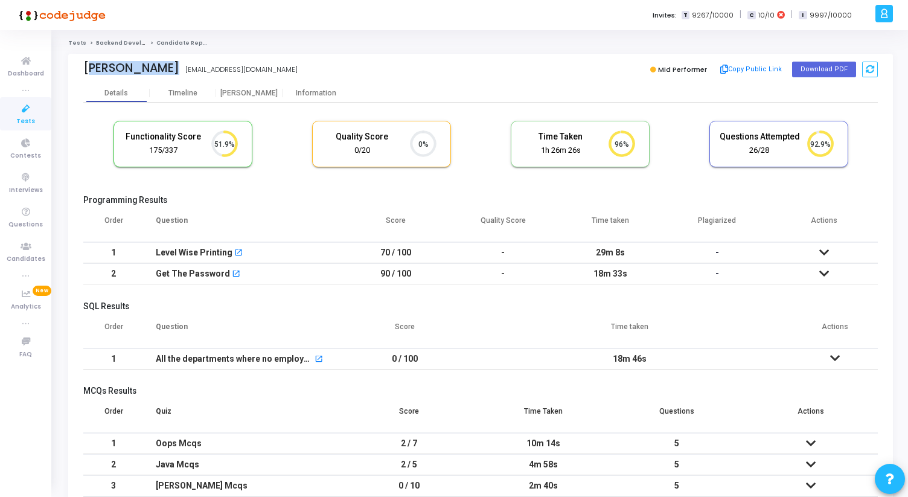
drag, startPoint x: 84, startPoint y: 68, endPoint x: 262, endPoint y: 63, distance: 177.5
click at [261, 63] on div "[PERSON_NAME] [EMAIL_ADDRESS][DOMAIN_NAME]" at bounding box center [278, 69] width 391 height 17
click at [261, 78] on div "[PERSON_NAME] [EMAIL_ADDRESS][DOMAIN_NAME]" at bounding box center [278, 69] width 391 height 17
drag, startPoint x: 253, startPoint y: 72, endPoint x: 68, endPoint y: 69, distance: 185.3
click at [68, 70] on div "[PERSON_NAME] [PERSON_NAME] [EMAIL_ADDRESS][DOMAIN_NAME] Mid Performer Copy Pub…" at bounding box center [480, 69] width 824 height 30
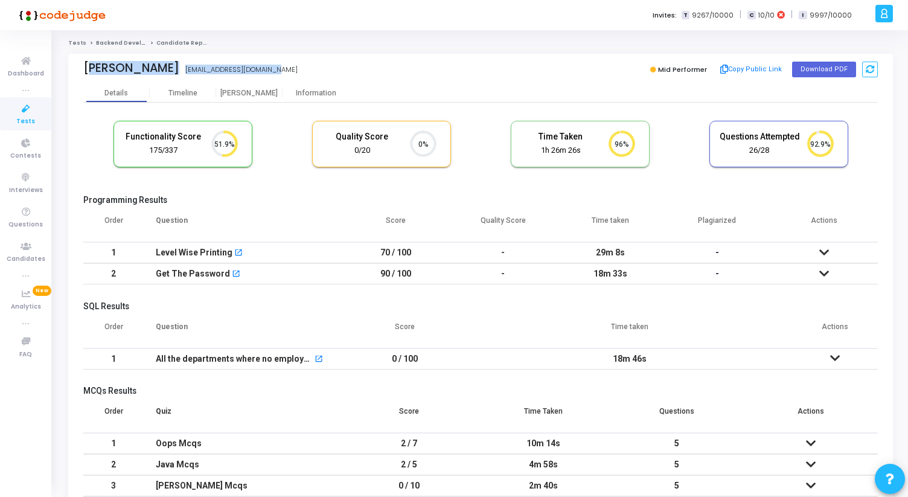
click at [68, 69] on div "[PERSON_NAME] [EMAIL_ADDRESS][DOMAIN_NAME] Mid Performer Copy Public Link Downl…" at bounding box center [480, 69] width 824 height 30
